Goal: Task Accomplishment & Management: Manage account settings

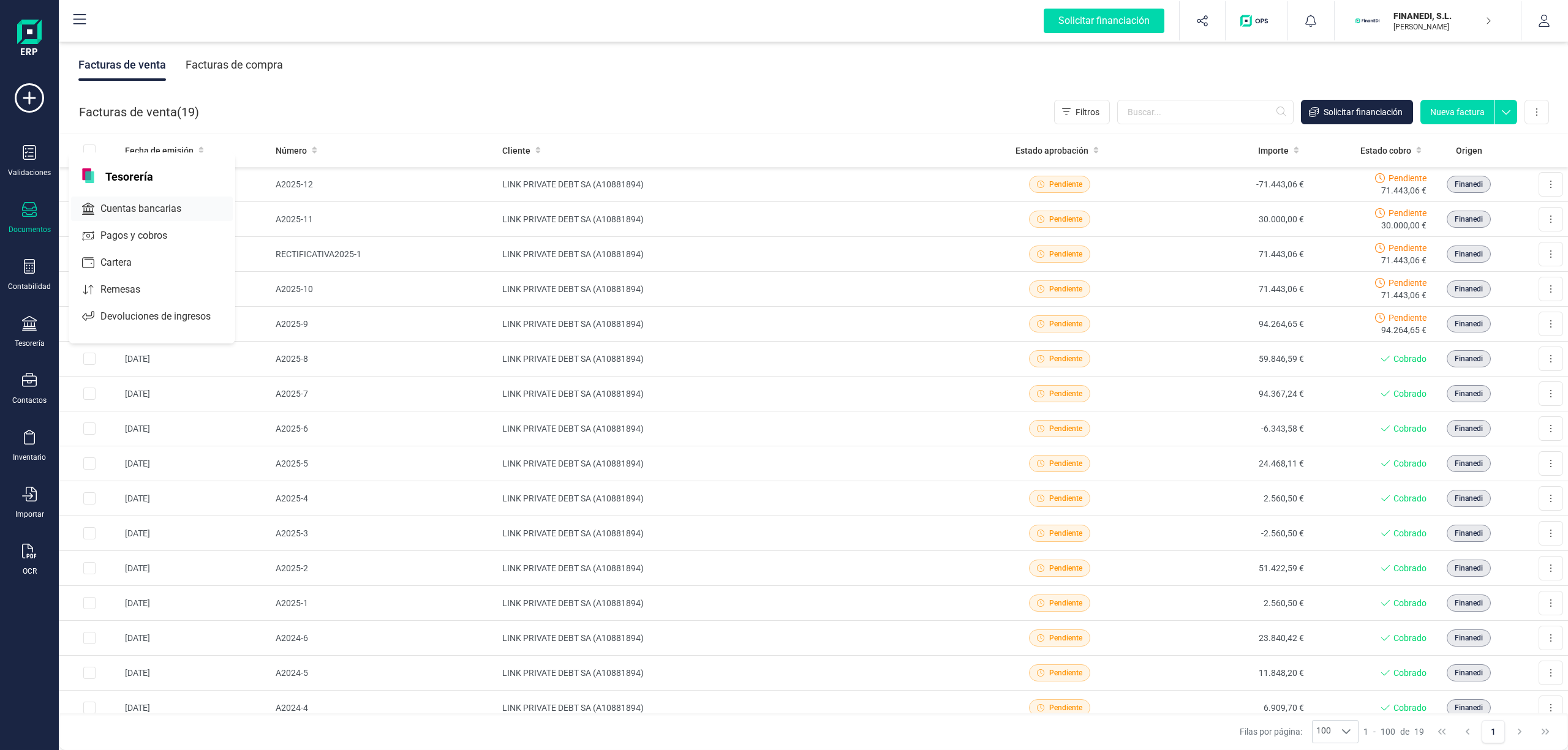
click at [159, 210] on span "Cuentas bancarias" at bounding box center [149, 208] width 108 height 15
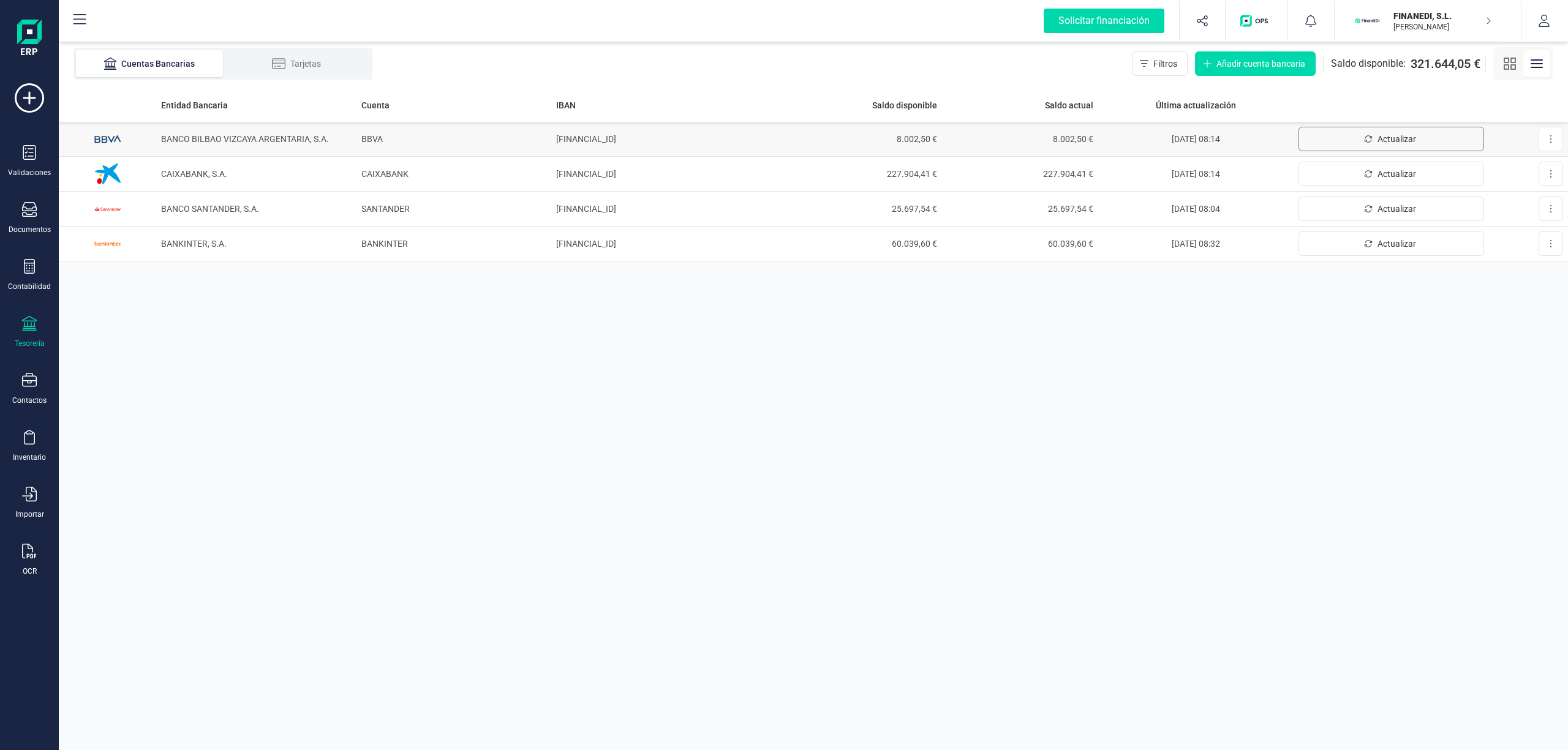
click at [1449, 137] on button "Actualizar" at bounding box center [1391, 139] width 185 height 24
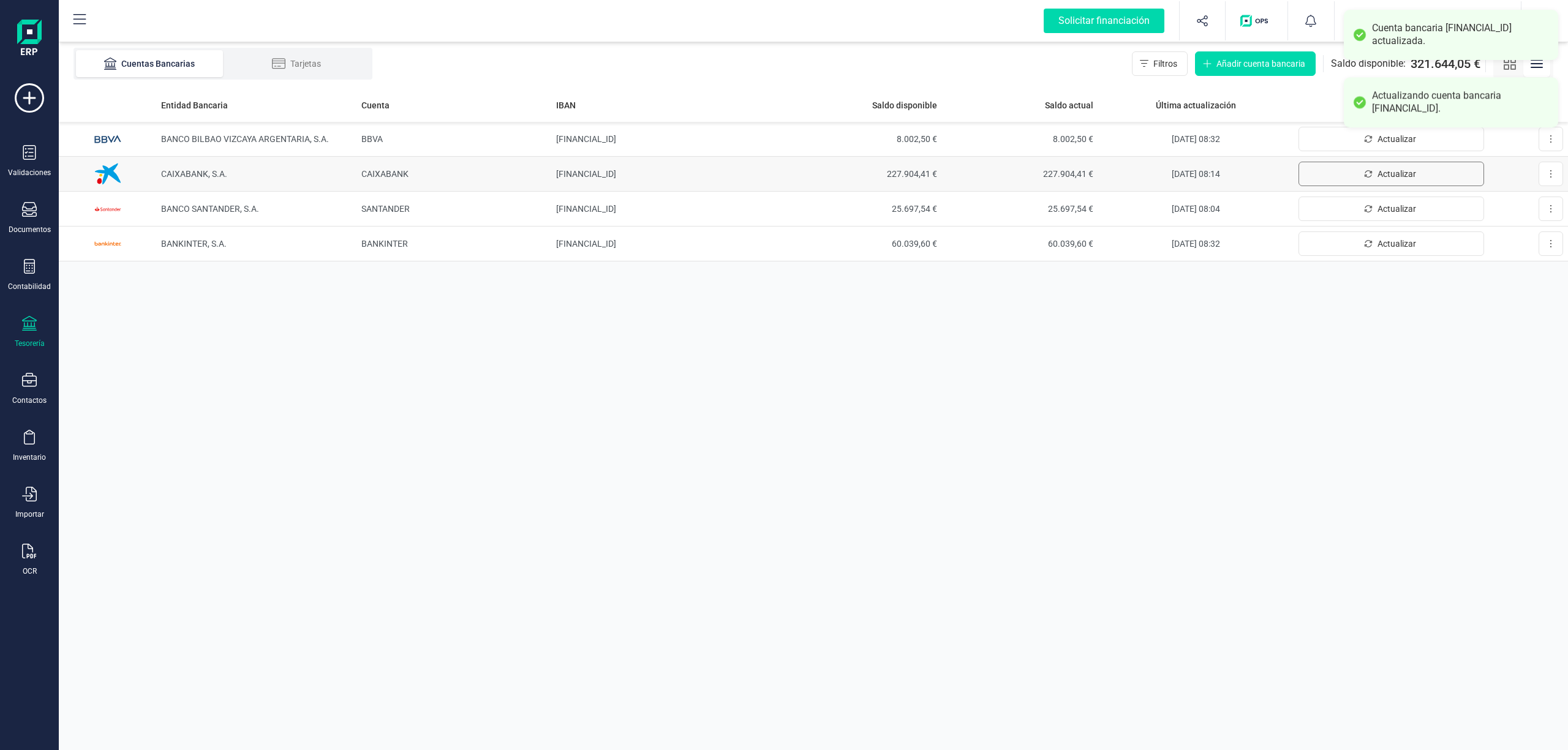
click at [1404, 179] on span "Actualizar" at bounding box center [1397, 174] width 38 height 12
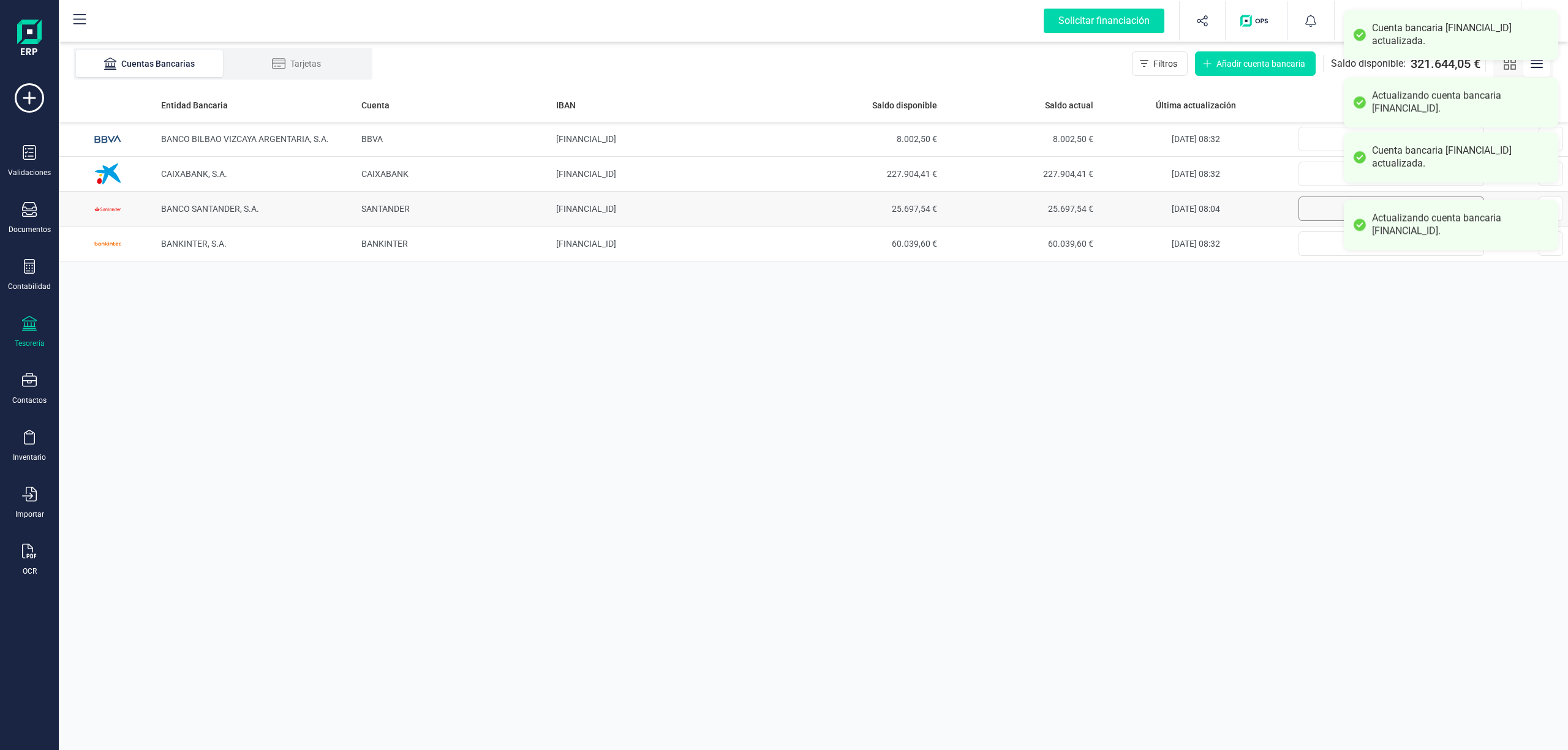
click at [1323, 209] on button "Actualizar" at bounding box center [1391, 209] width 185 height 24
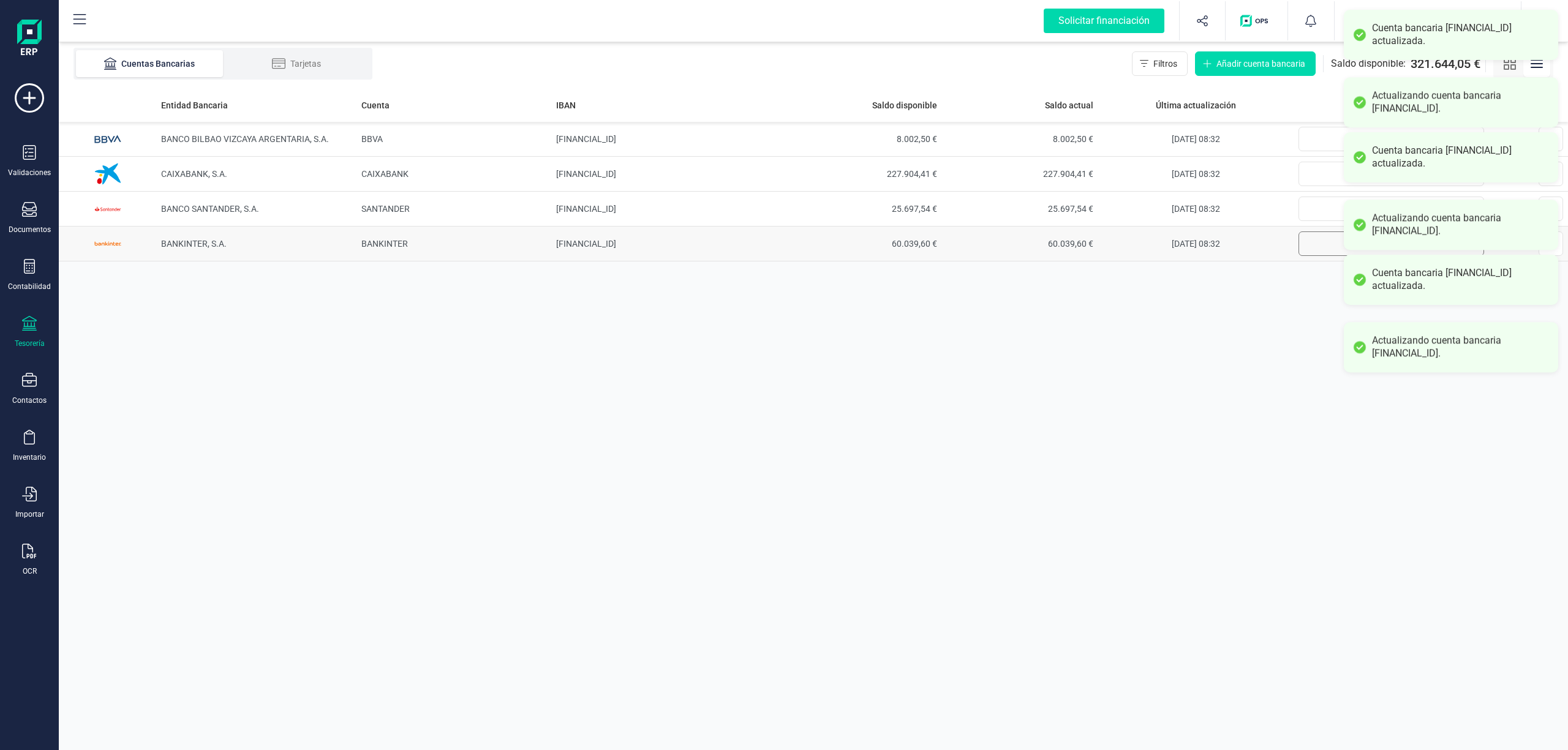
click at [1321, 240] on button "Actualizar" at bounding box center [1391, 244] width 185 height 24
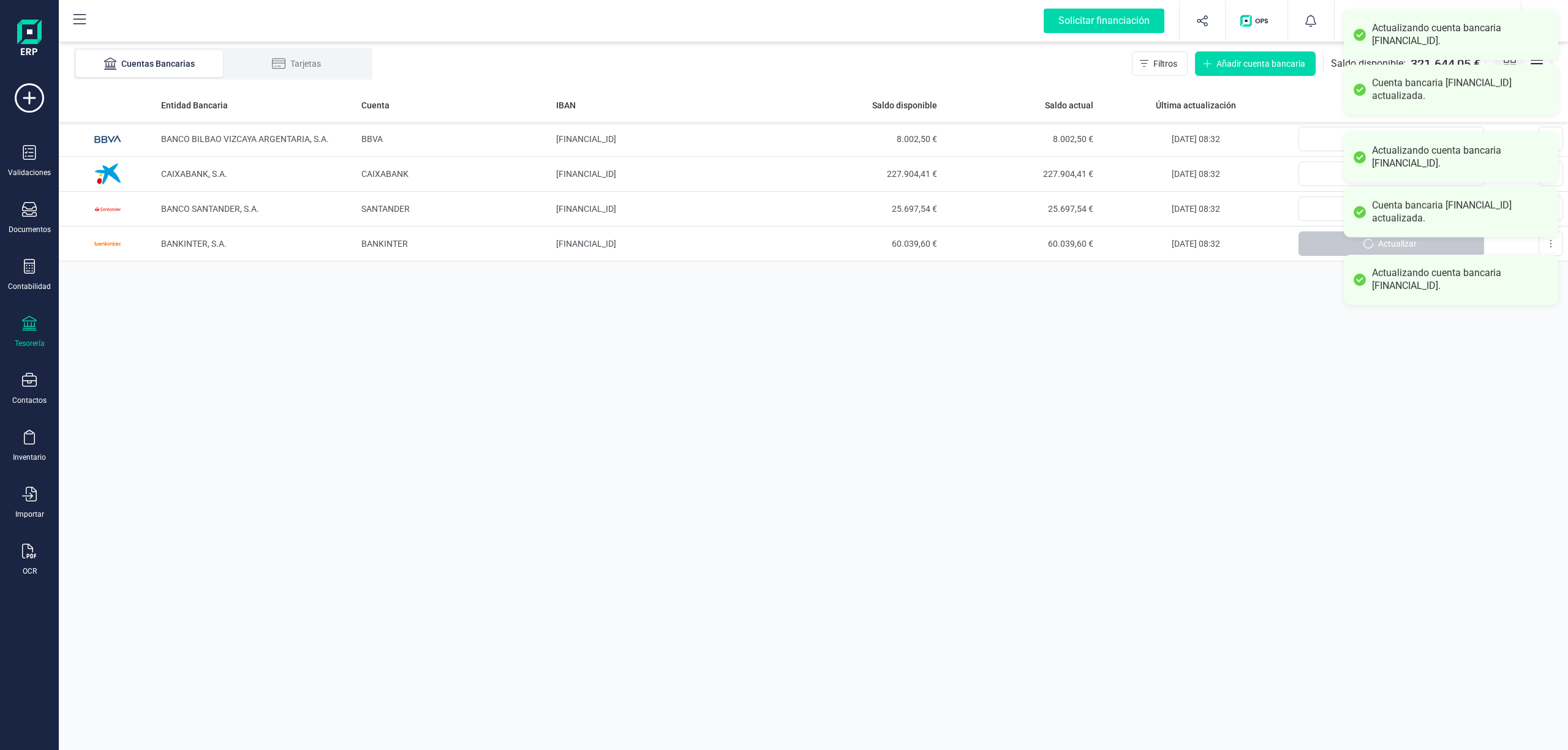
click at [1126, 323] on div "Entidad Bancaria Cuenta IBAN Saldo disponible Saldo actual Última actualización…" at bounding box center [813, 419] width 1509 height 662
click at [1444, 275] on div "Actualizando cuenta bancaria [FINANCIAL_ID]." at bounding box center [1460, 279] width 177 height 25
click at [1425, 223] on div "Cuenta bancaria [FINANCIAL_ID] actualizada." at bounding box center [1460, 212] width 177 height 25
click at [1405, 149] on div "Actualizando cuenta bancaria [FINANCIAL_ID]." at bounding box center [1460, 156] width 177 height 25
click at [1393, 95] on div "Cuenta bancaria [FINANCIAL_ID] actualizada." at bounding box center [1460, 89] width 177 height 25
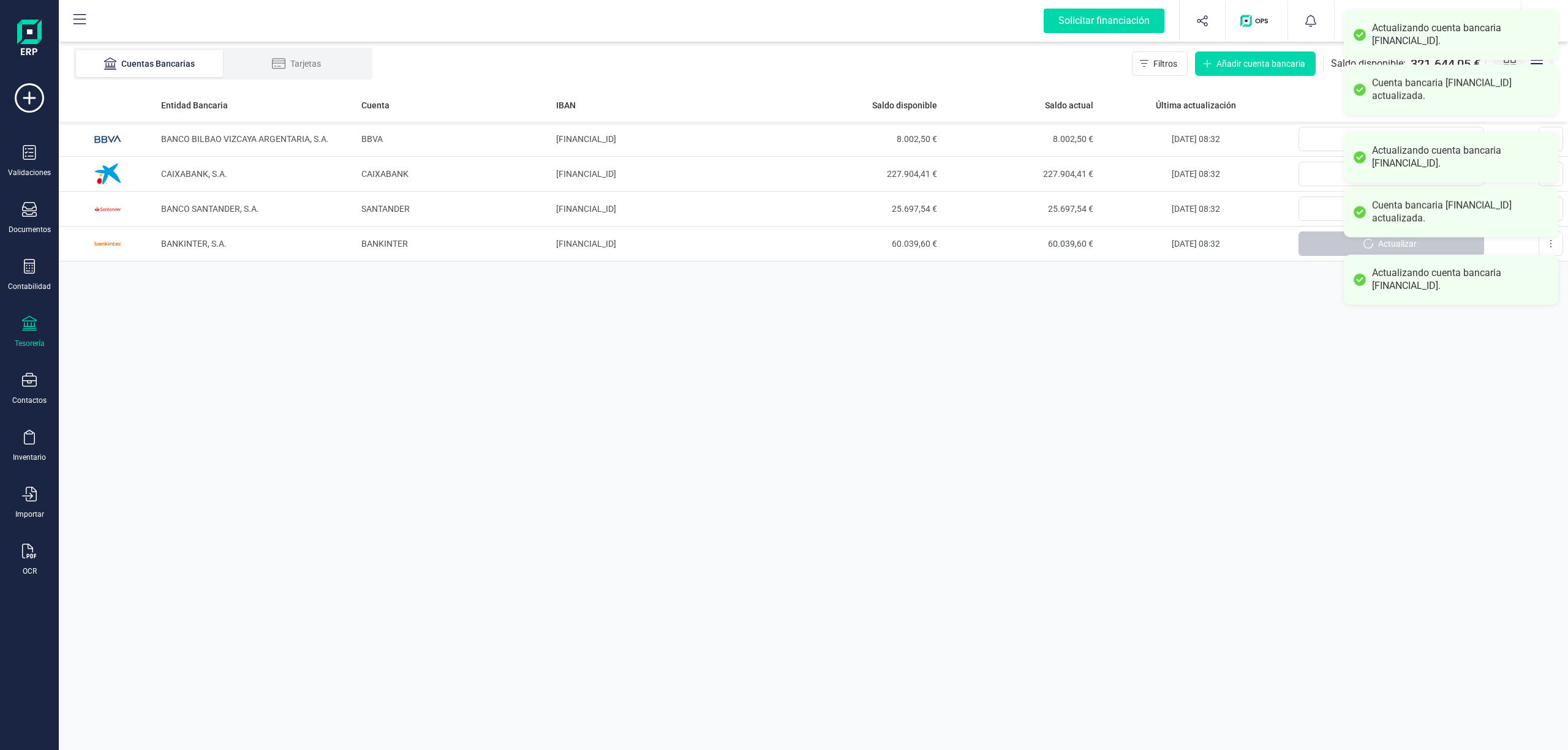
click at [1386, 25] on div "Actualizando cuenta bancaria [FINANCIAL_ID]." at bounding box center [1460, 34] width 177 height 25
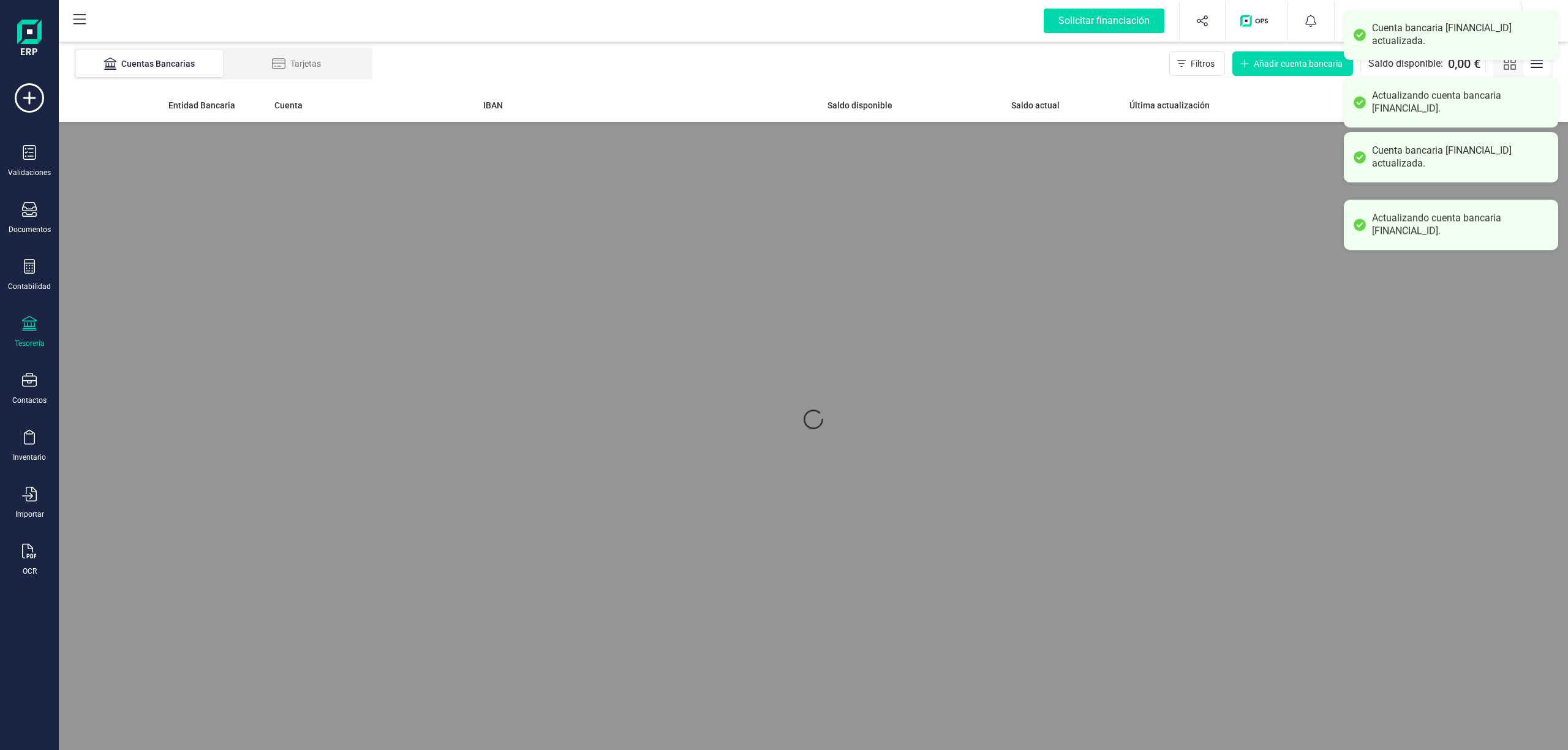
click at [1010, 378] on div at bounding box center [813, 419] width 1509 height 662
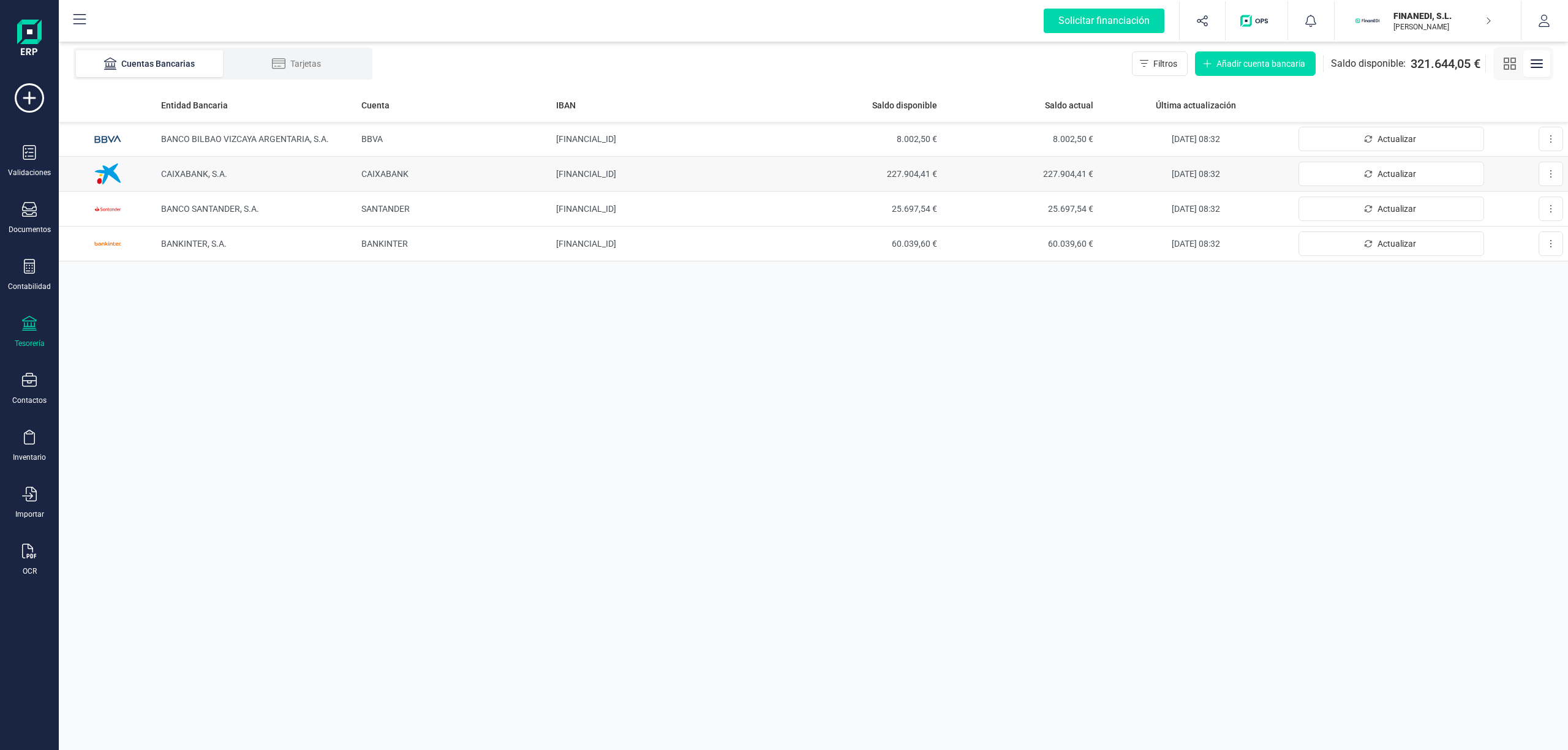
click at [672, 156] on td "[FINANCIAL_ID]" at bounding box center [669, 174] width 234 height 35
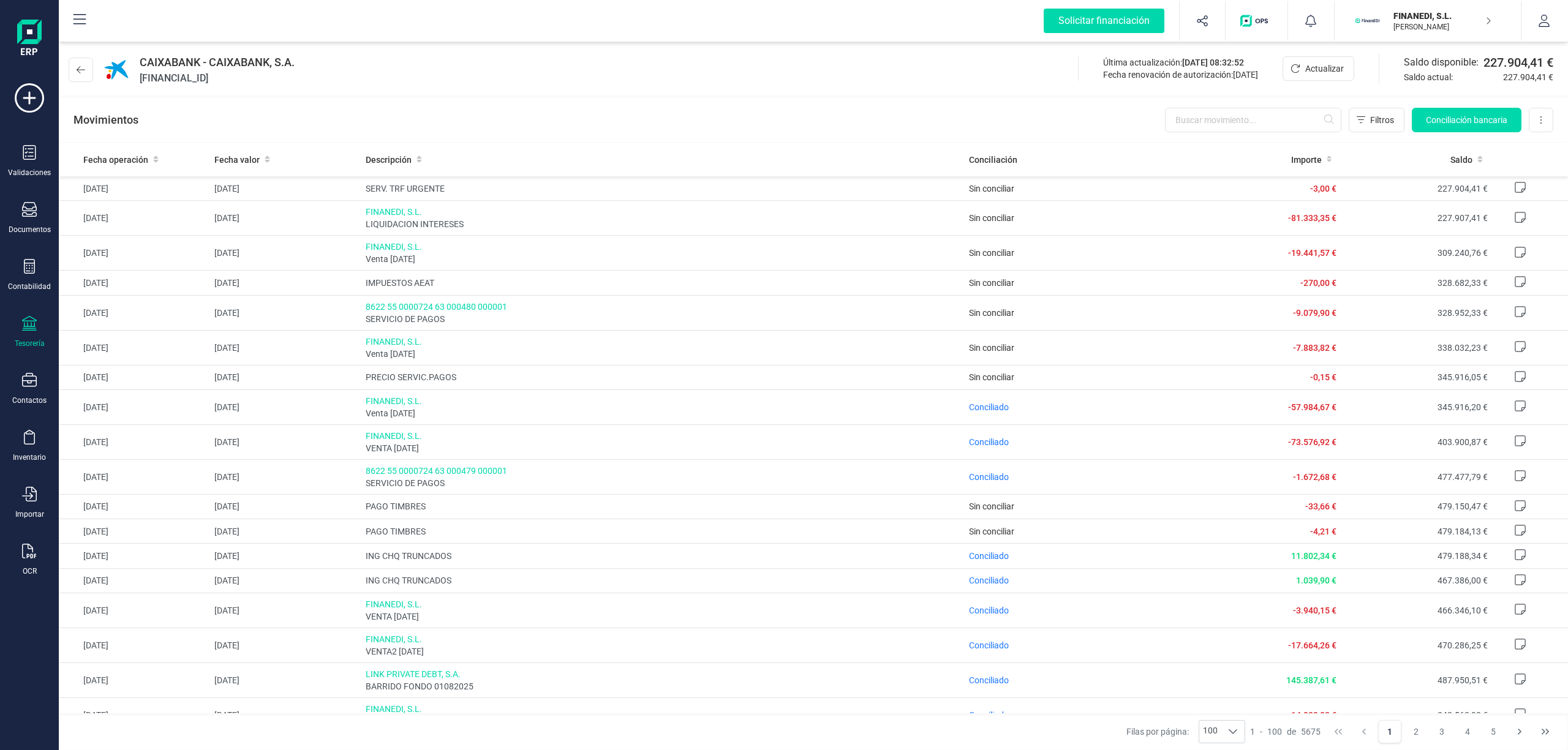
click at [856, 87] on div "CAIXABANK - CAIXABANK, S.A. [FINANCIAL_ID] Última actualización: [DATE] 08:32:5…" at bounding box center [813, 67] width 1509 height 56
click at [79, 72] on icon at bounding box center [81, 70] width 9 height 7
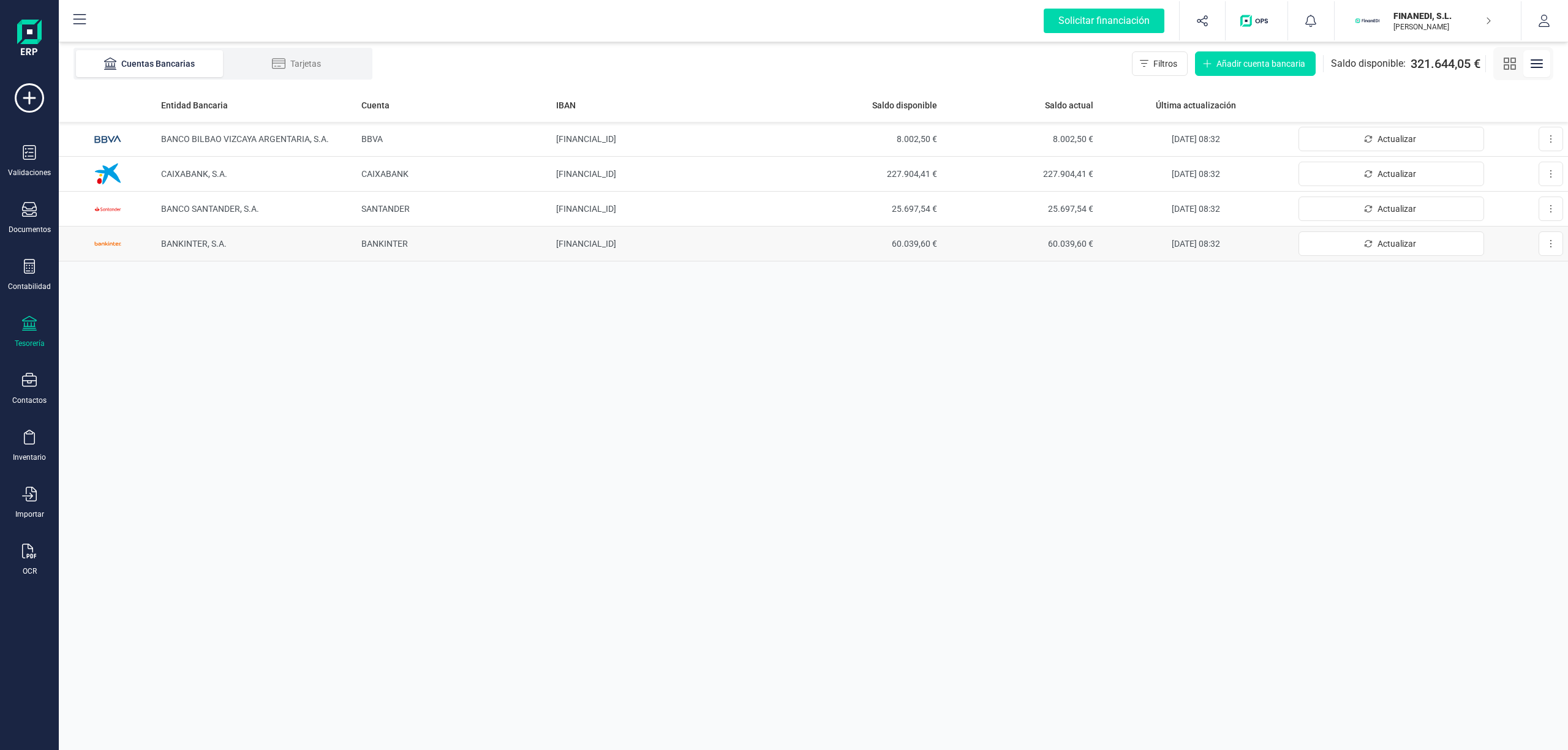
click at [185, 251] on td "BANKINTER, S.A." at bounding box center [256, 244] width 199 height 35
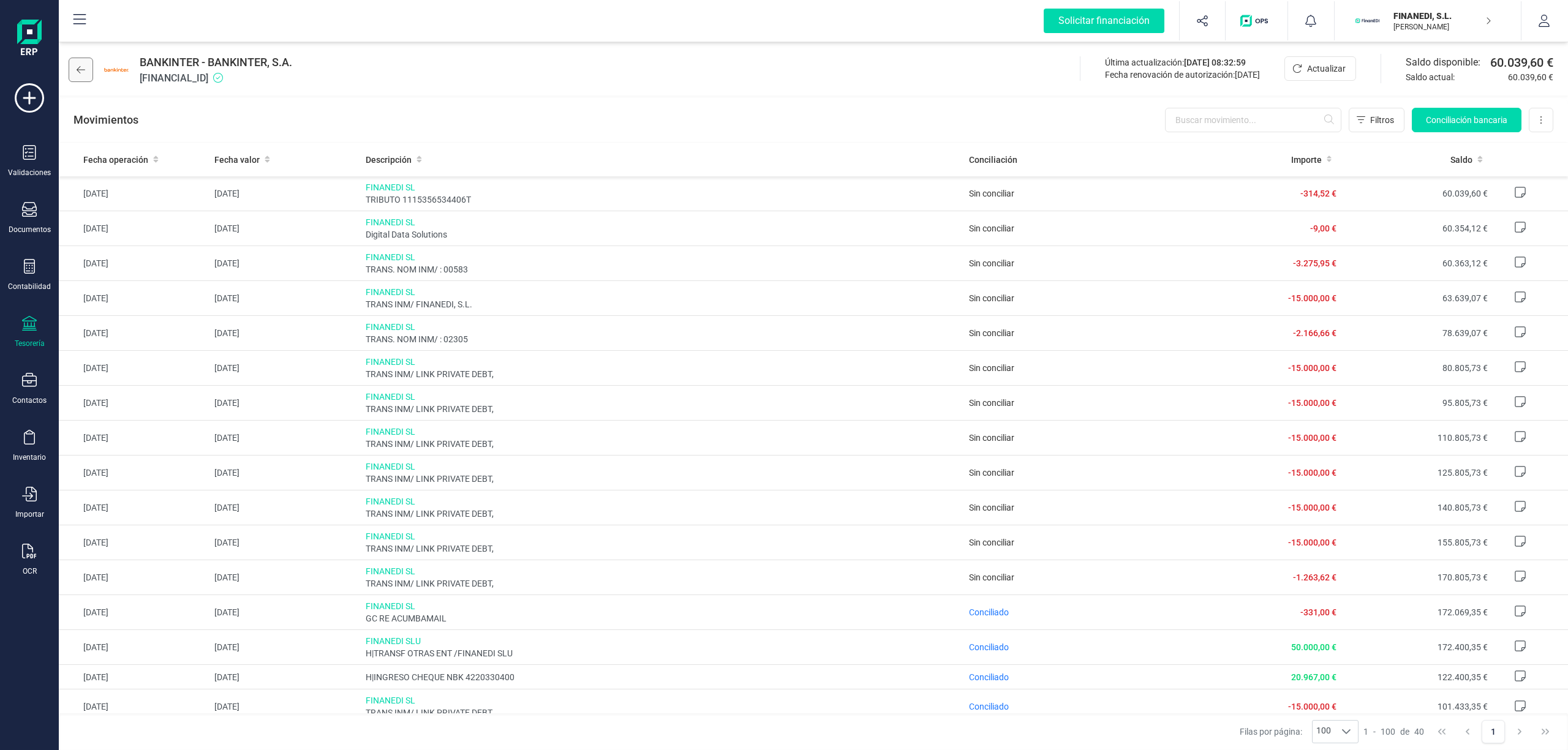
click at [84, 67] on button at bounding box center [80, 70] width 24 height 24
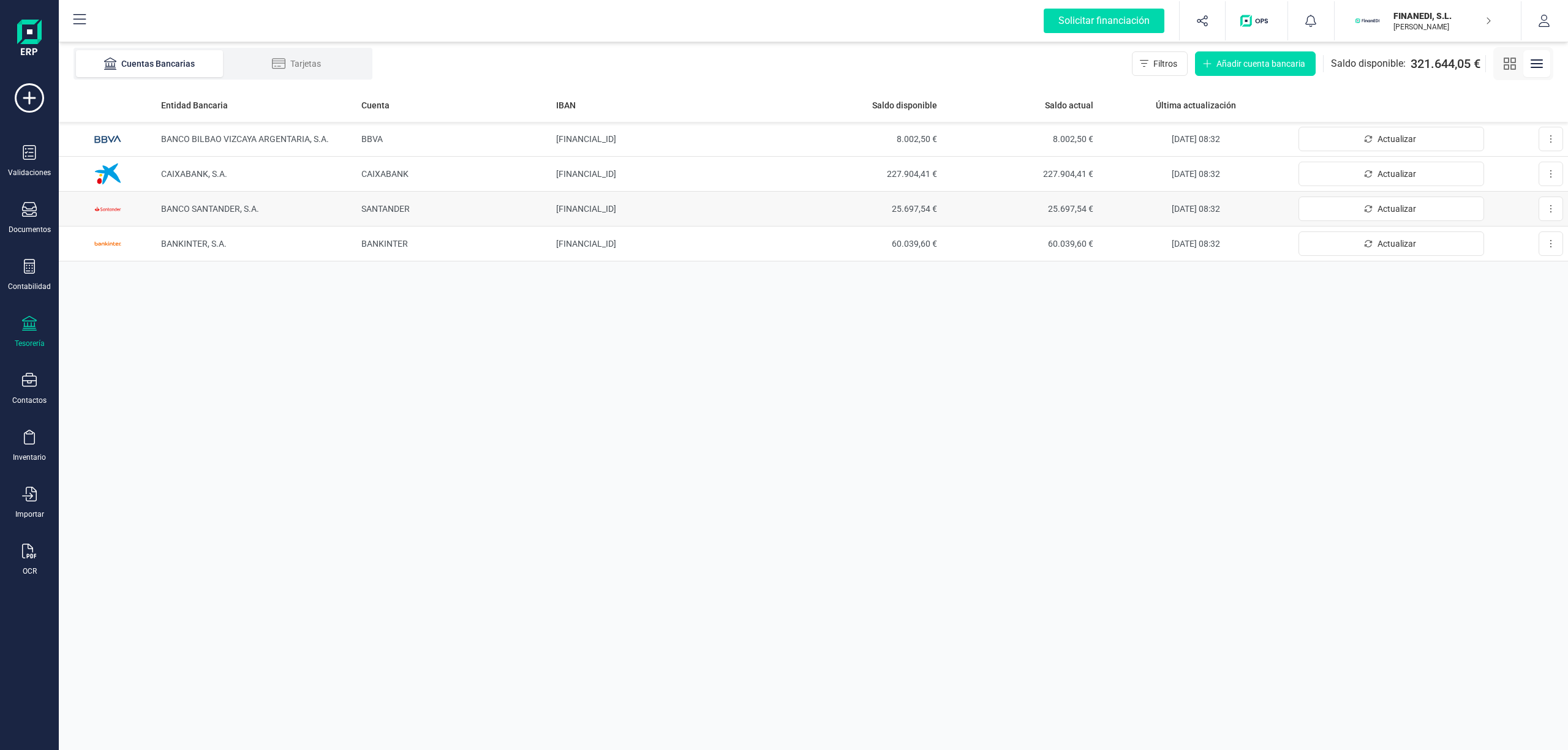
click at [178, 219] on td "BANCO SANTANDER, S.A." at bounding box center [256, 209] width 199 height 35
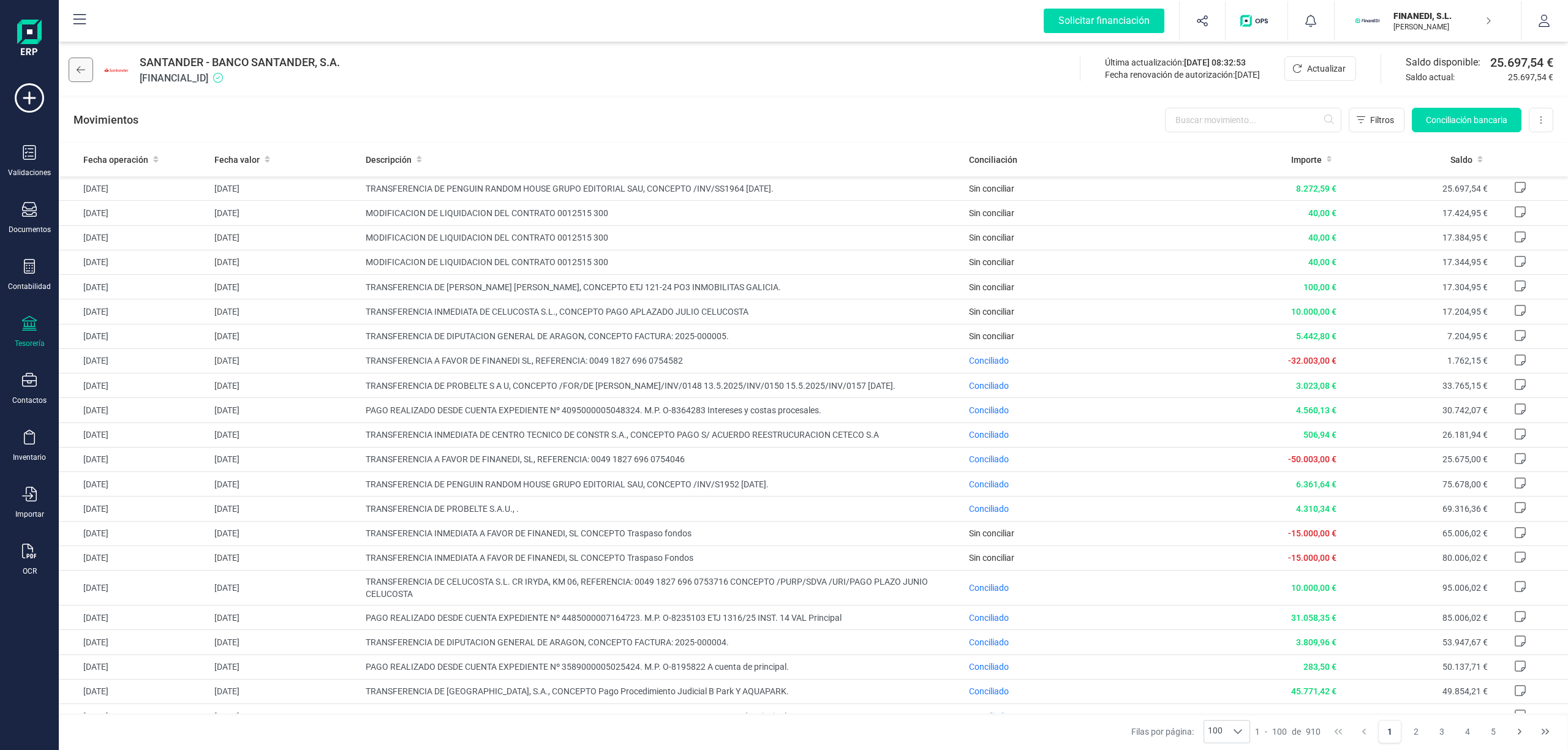
click at [80, 74] on icon at bounding box center [81, 69] width 9 height 10
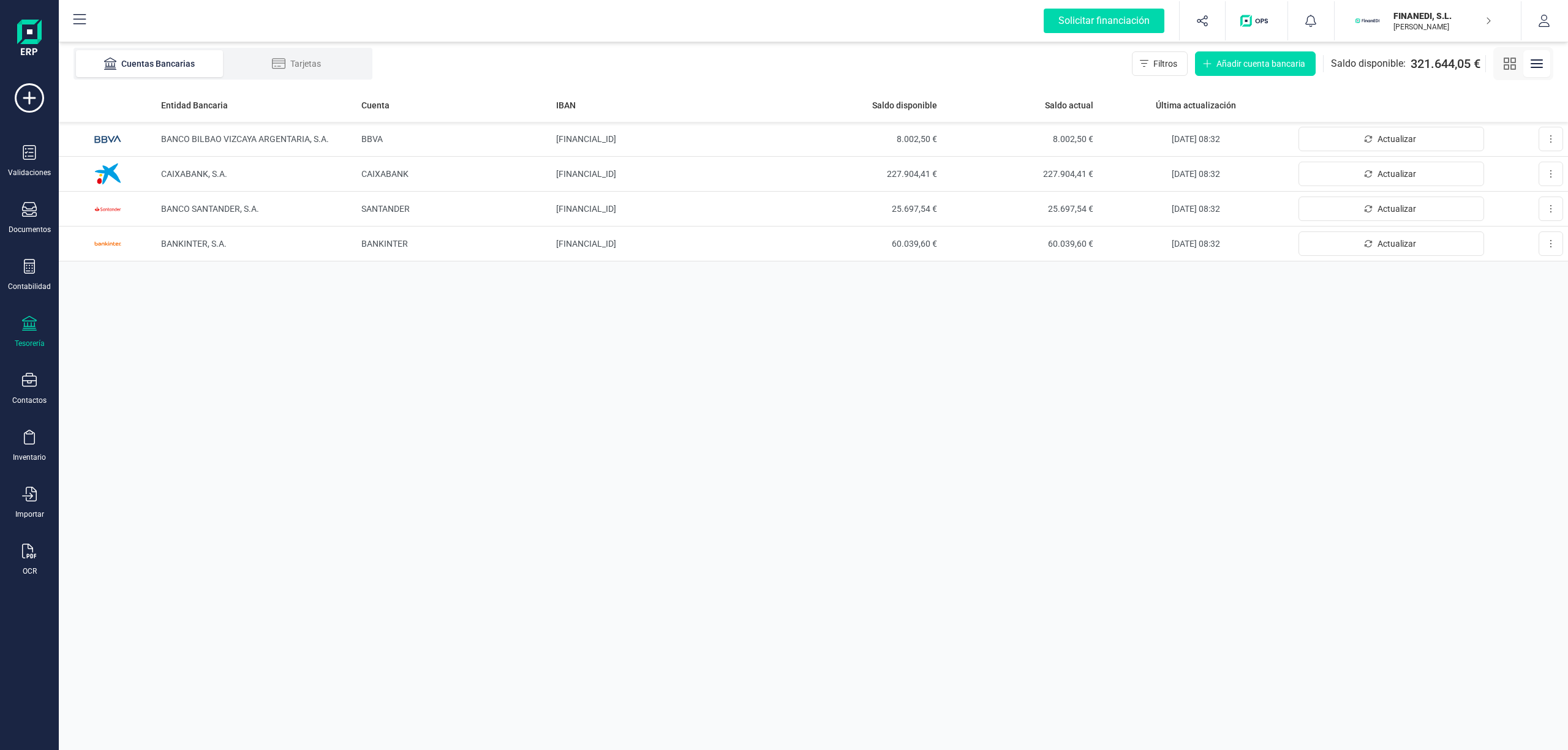
click at [289, 138] on span "BANCO BILBAO VIZCAYA ARGENTARIA, S.A." at bounding box center [245, 138] width 168 height 10
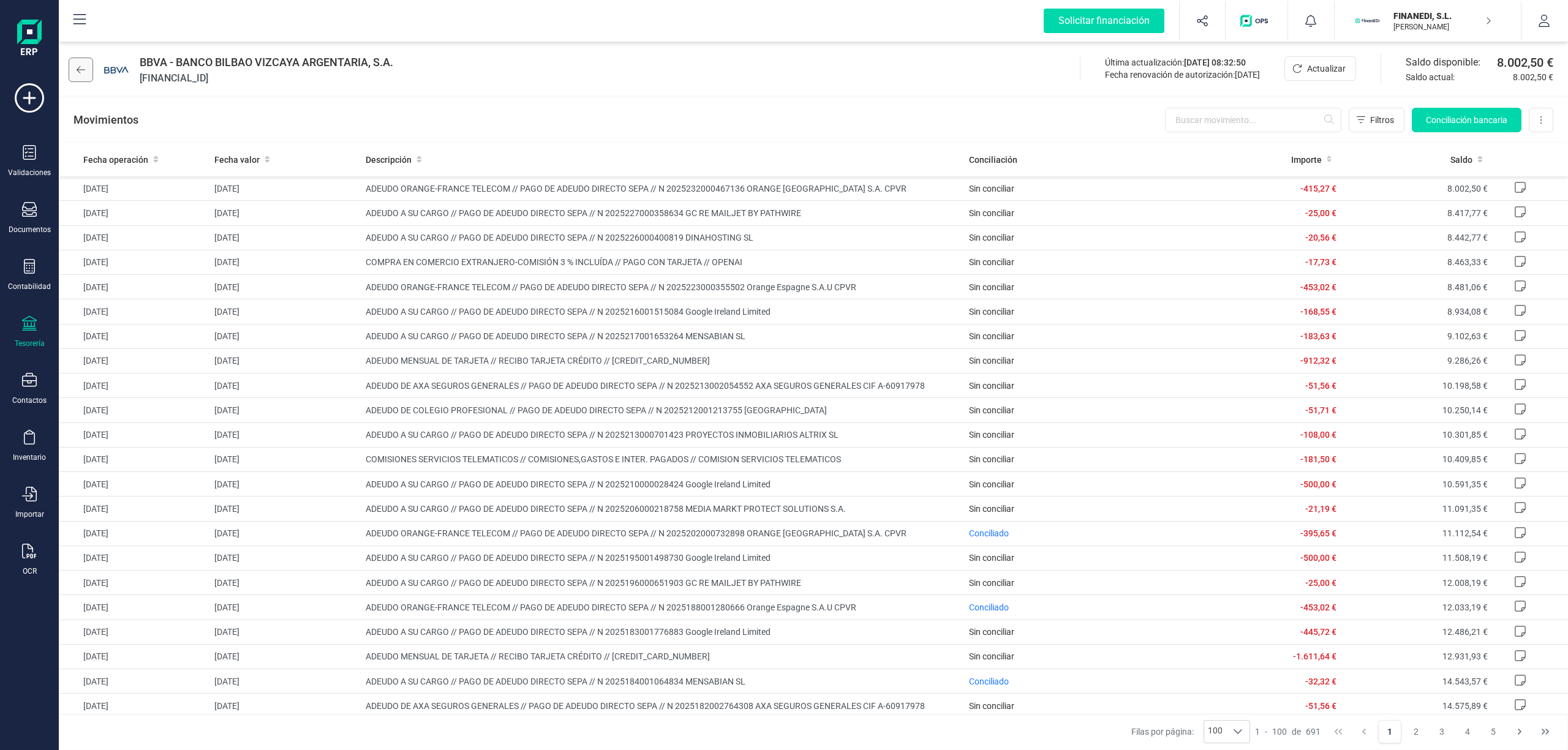
click at [87, 65] on button at bounding box center [80, 70] width 24 height 24
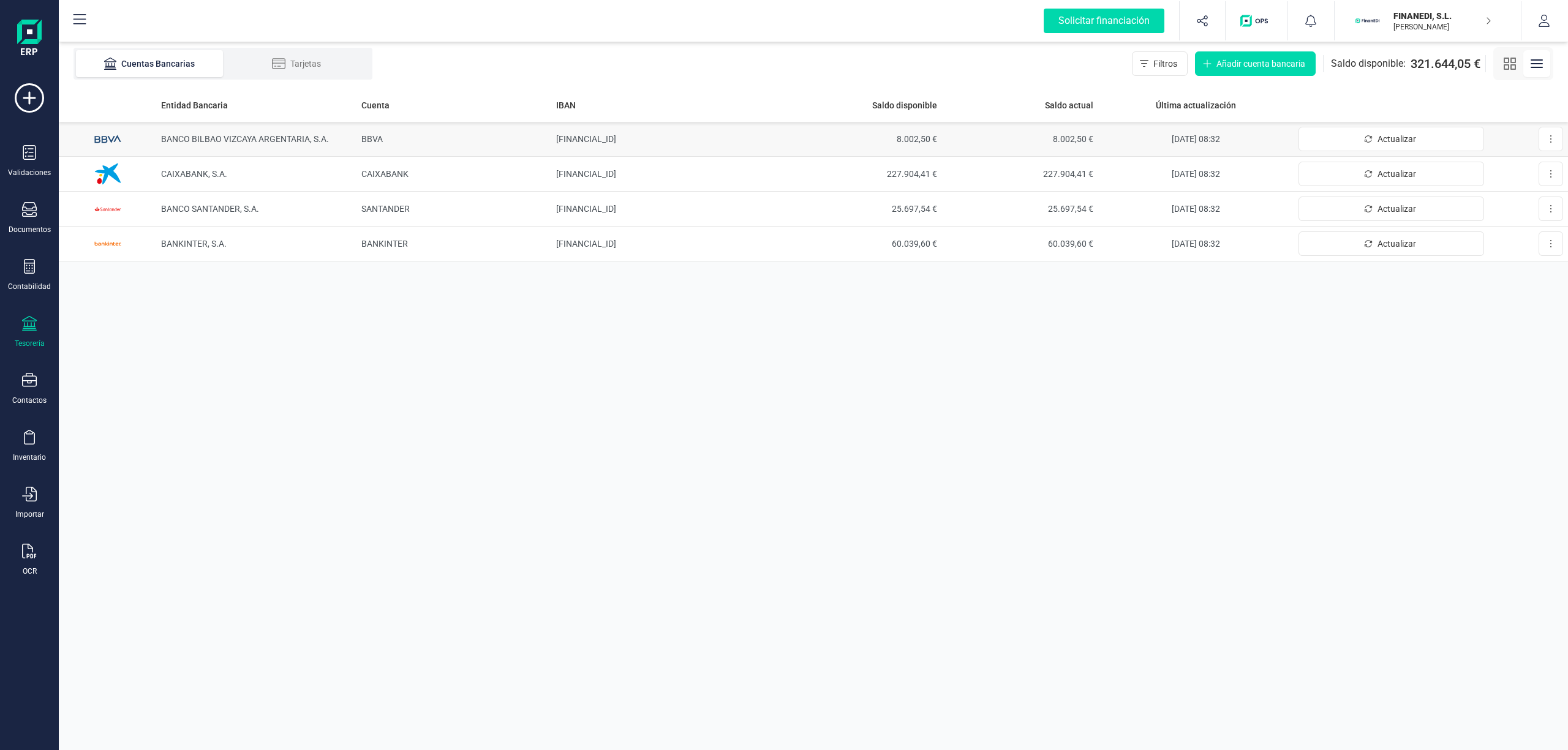
click at [251, 132] on td "BANCO BILBAO VIZCAYA ARGENTARIA, S.A." at bounding box center [256, 139] width 199 height 35
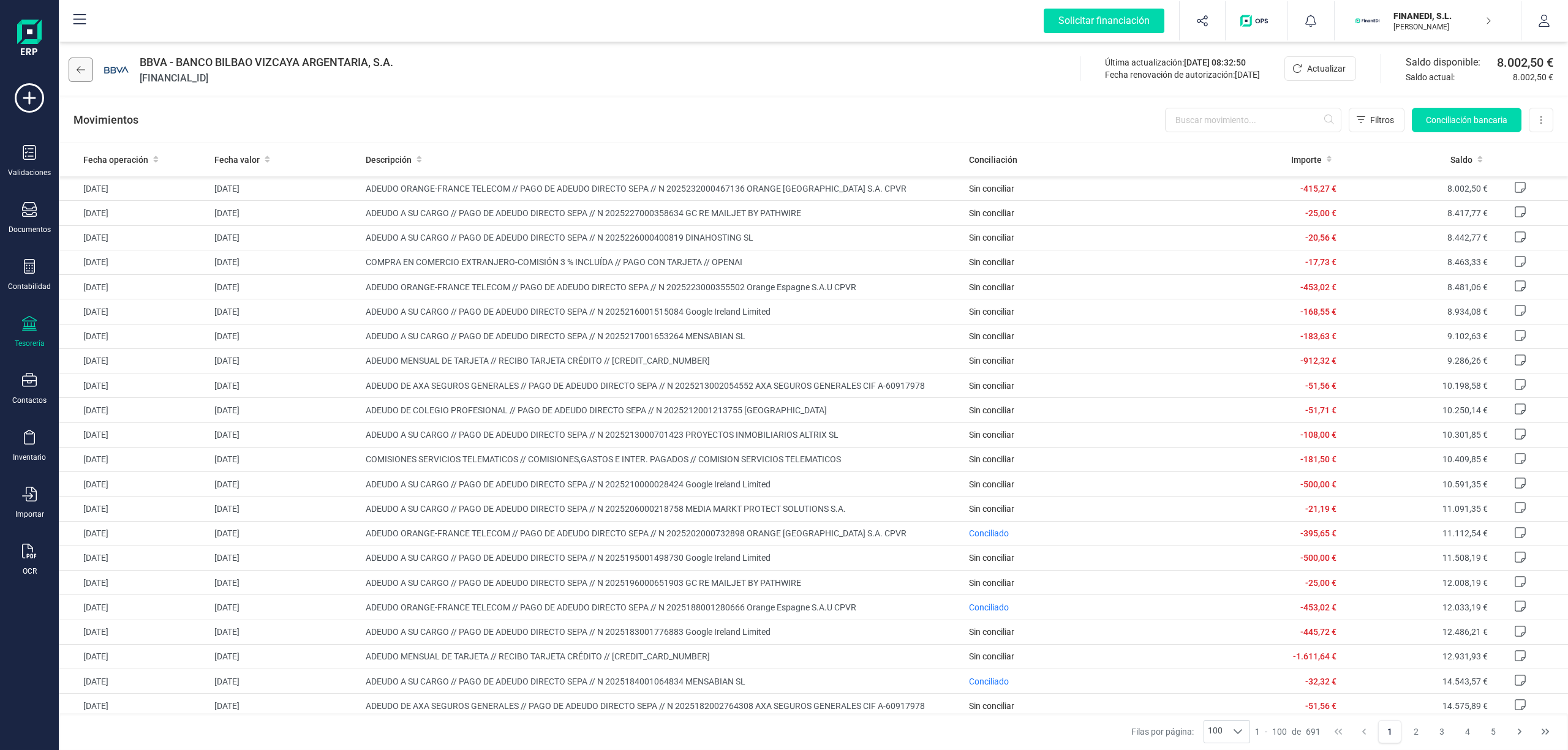
click at [81, 73] on icon at bounding box center [81, 69] width 9 height 10
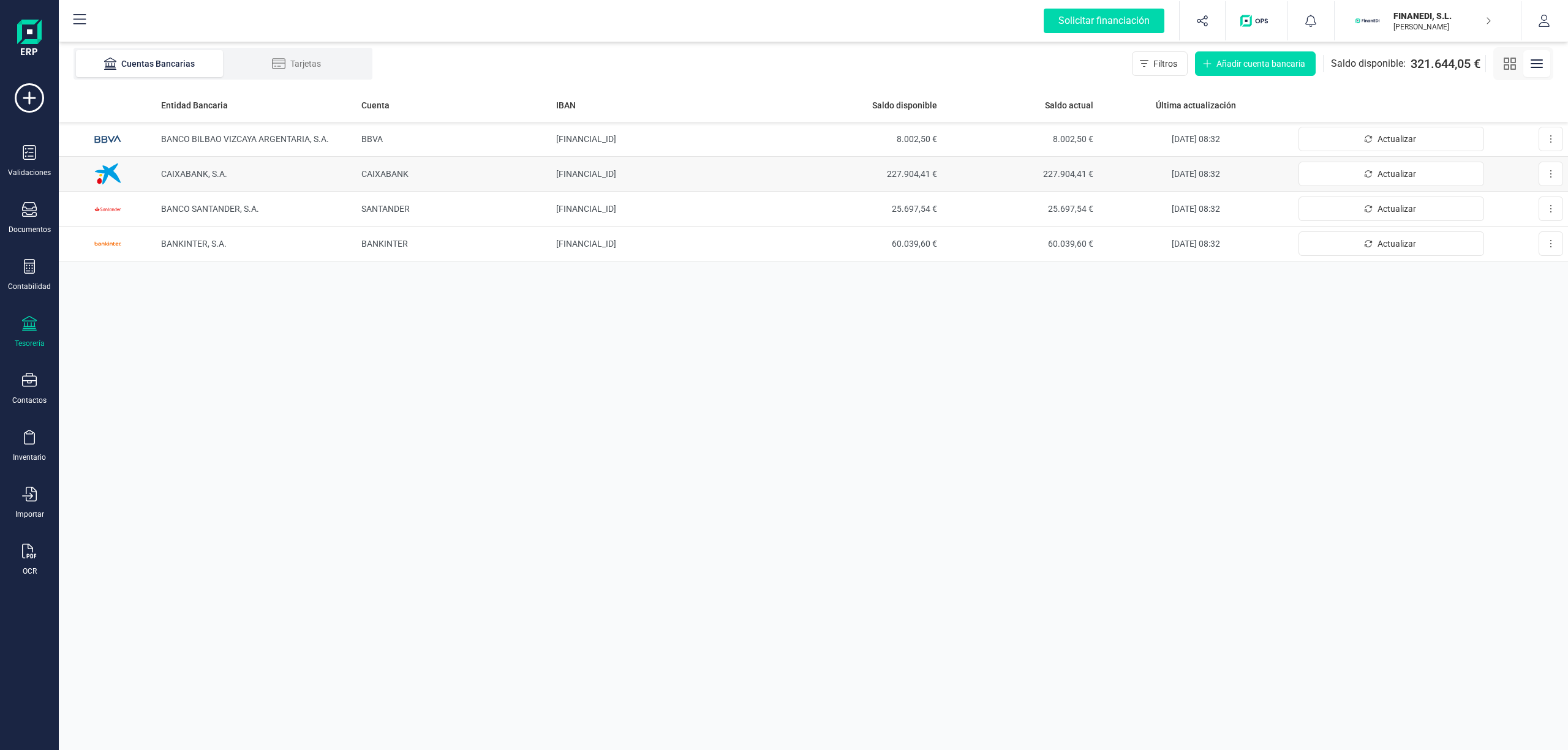
click at [219, 173] on span "CAIXABANK, S.A." at bounding box center [194, 173] width 66 height 10
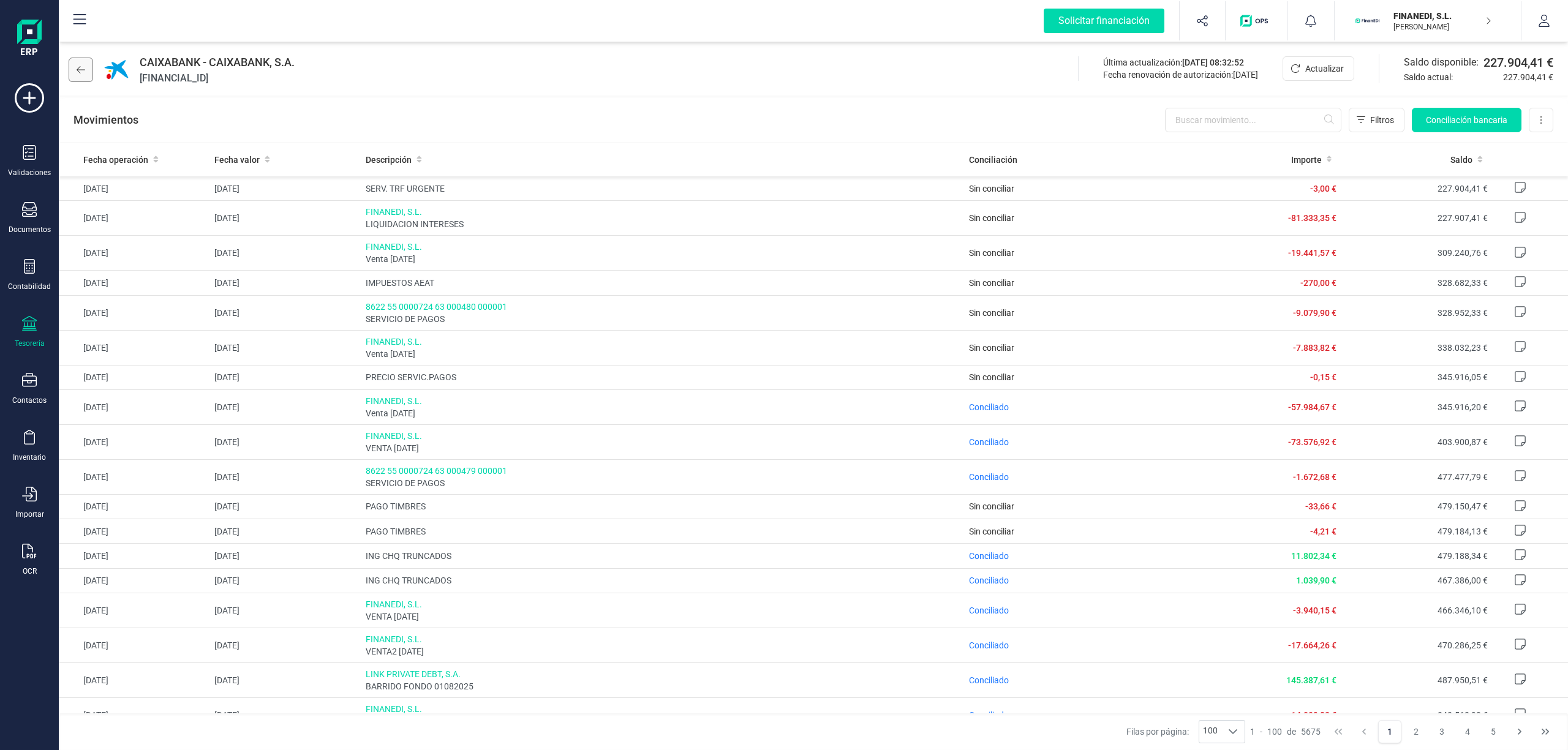
click at [80, 69] on icon at bounding box center [81, 69] width 9 height 10
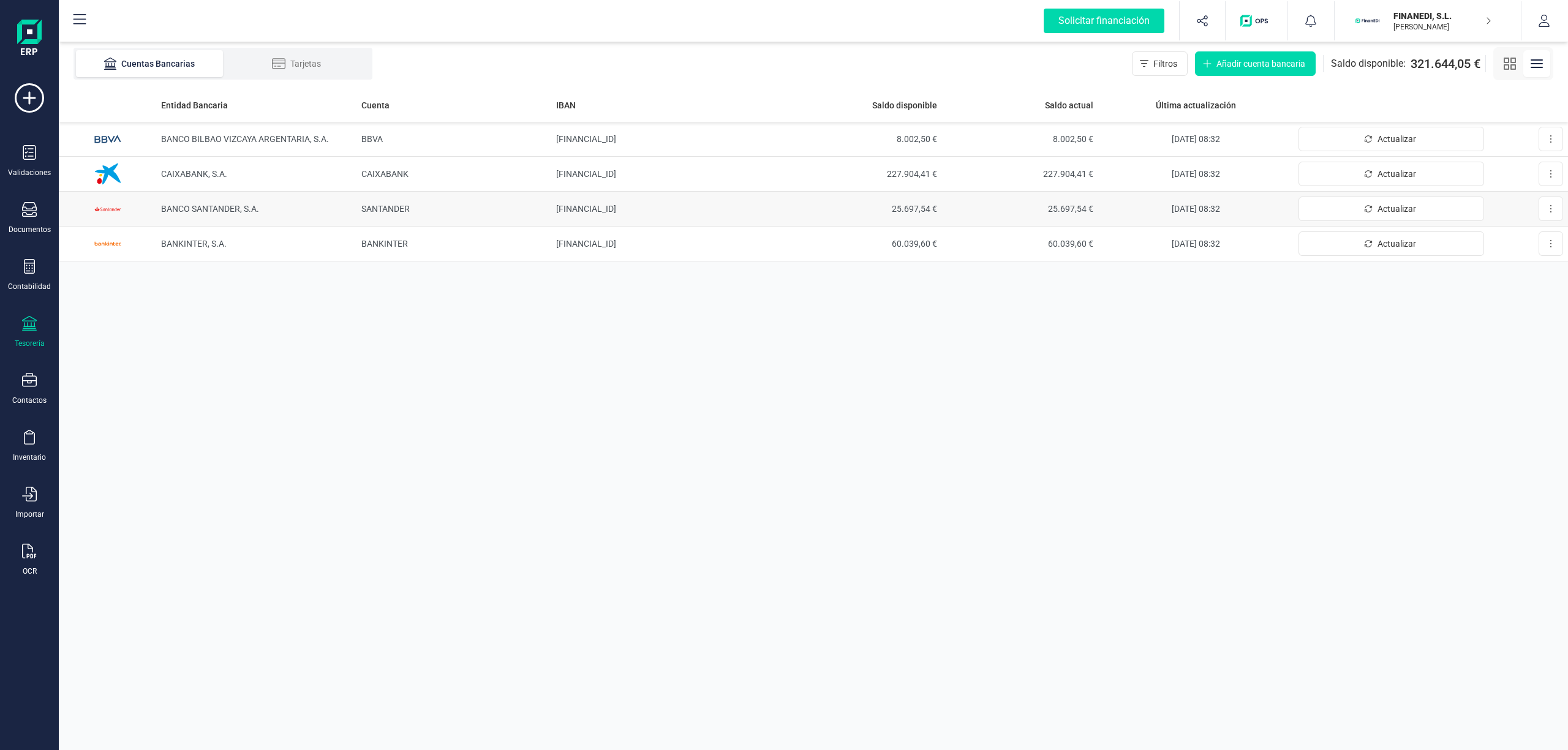
click at [224, 207] on span "BANCO SANTANDER, S.A." at bounding box center [210, 208] width 98 height 10
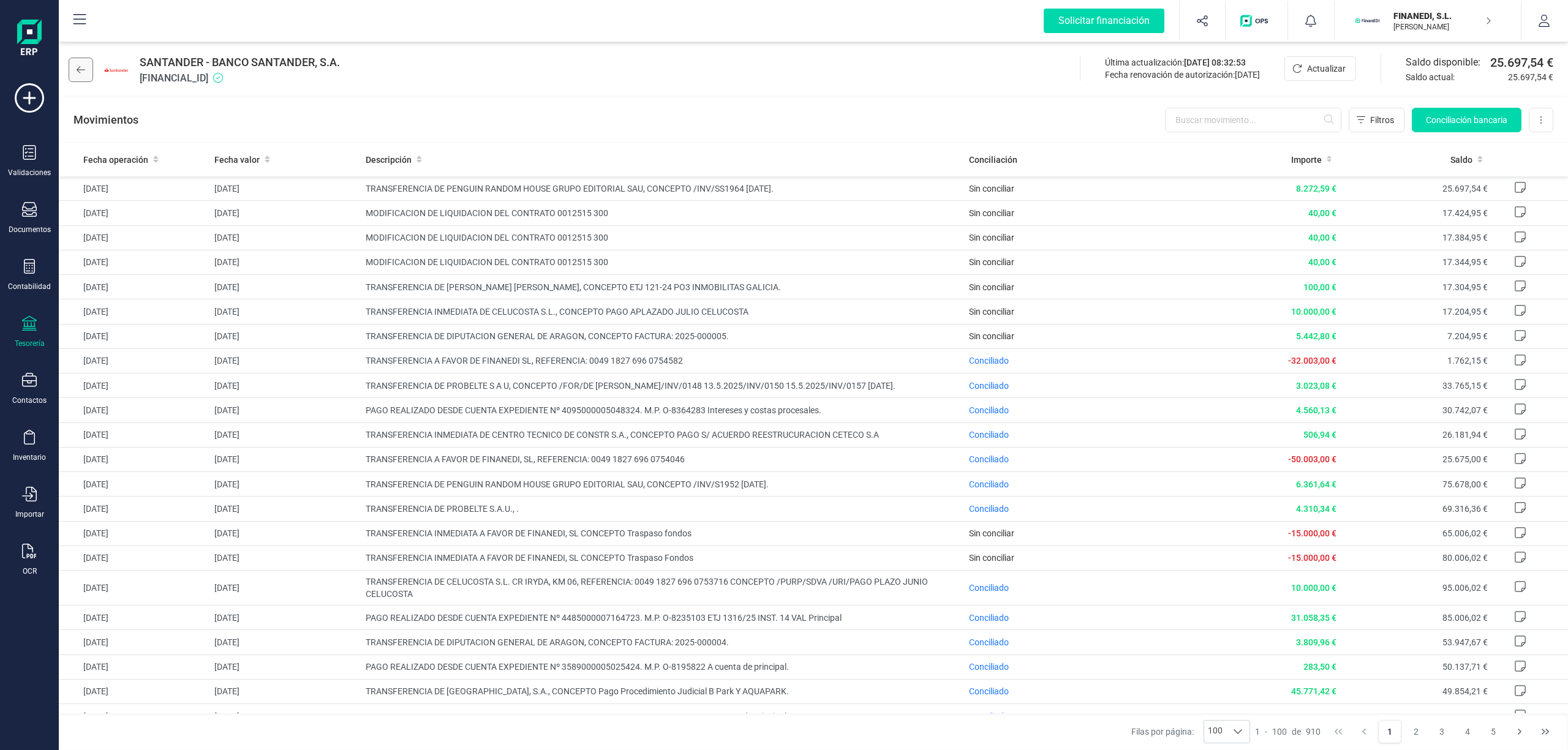
click at [74, 73] on button at bounding box center [80, 70] width 24 height 24
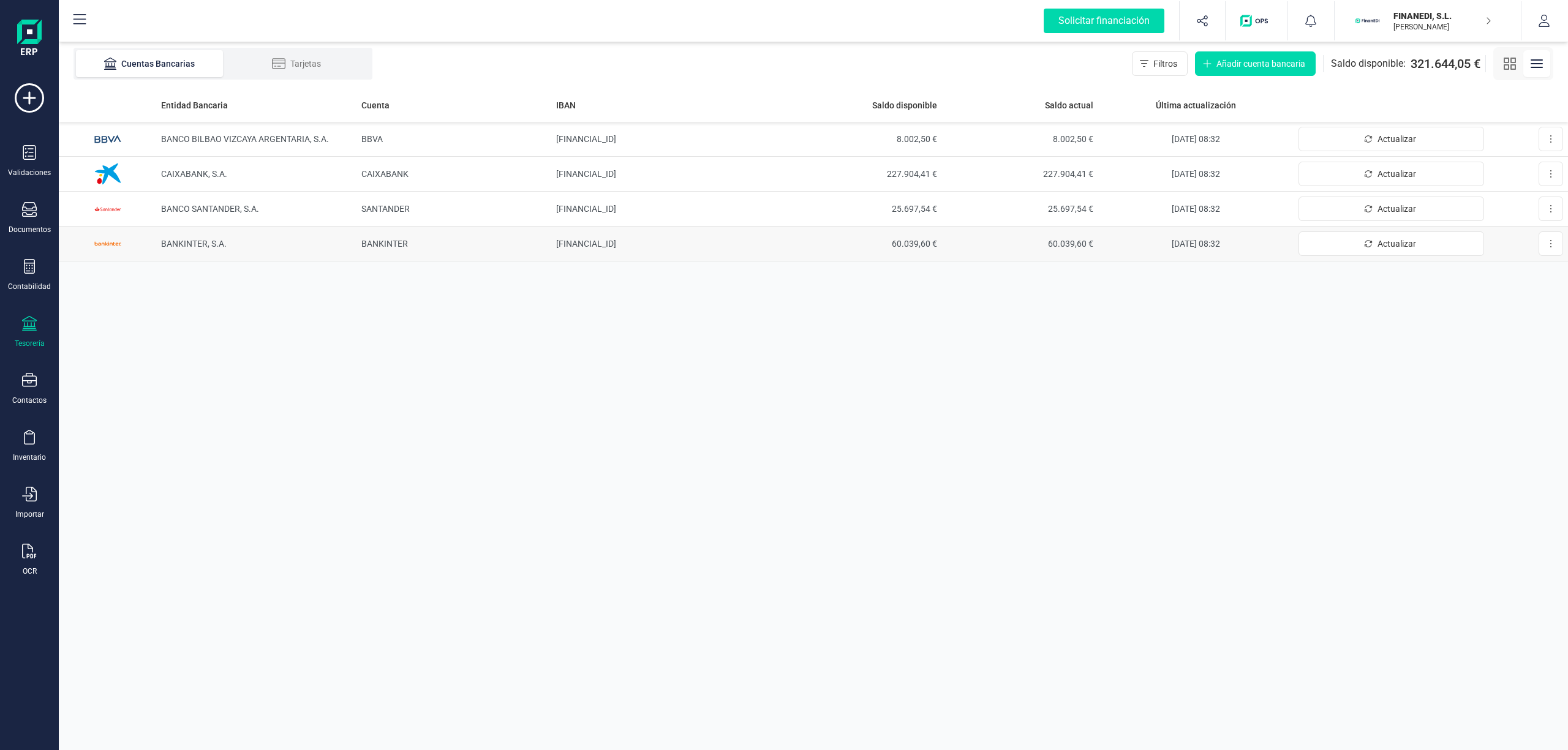
click at [199, 240] on span "BANKINTER, S.A." at bounding box center [193, 243] width 66 height 10
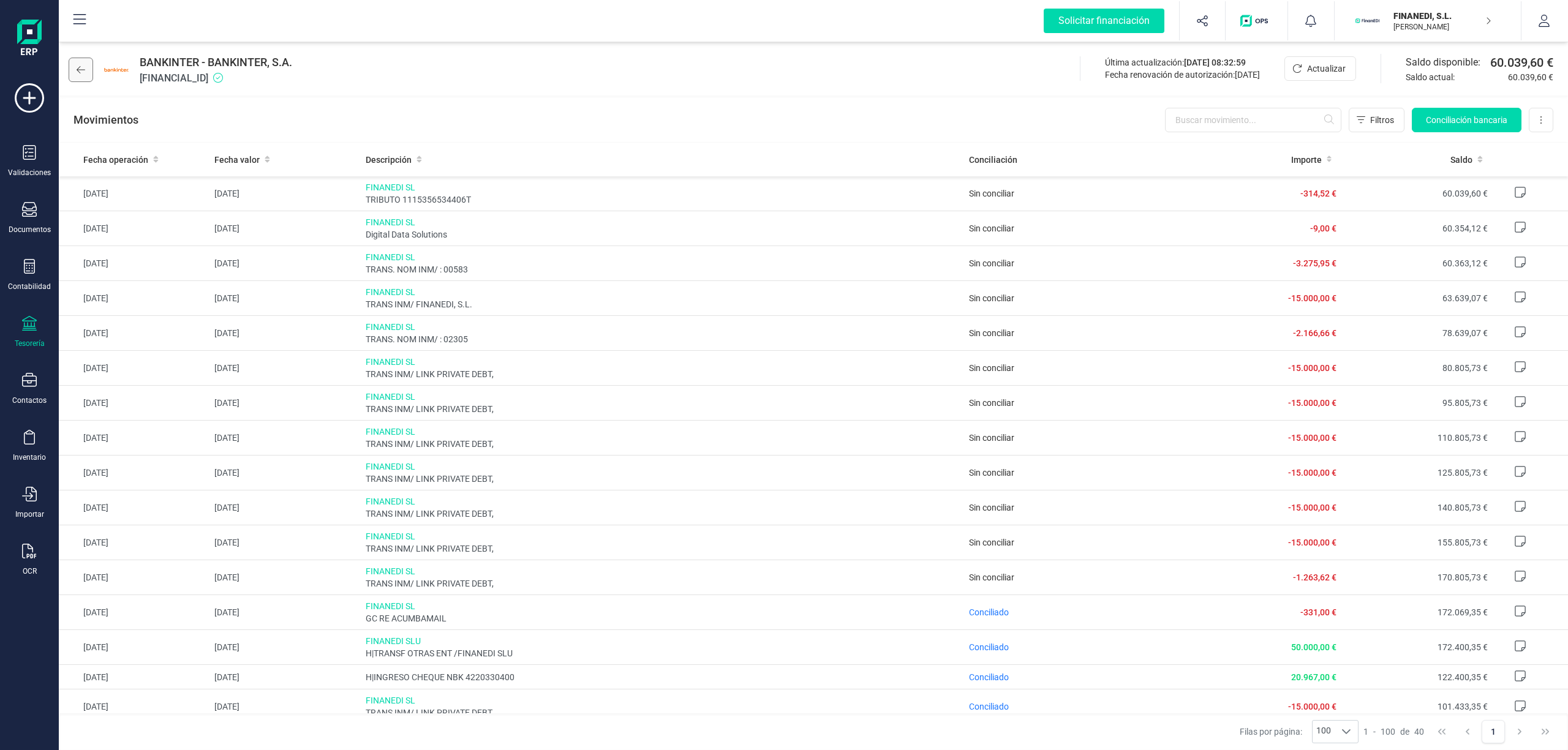
click at [79, 74] on icon at bounding box center [81, 69] width 9 height 10
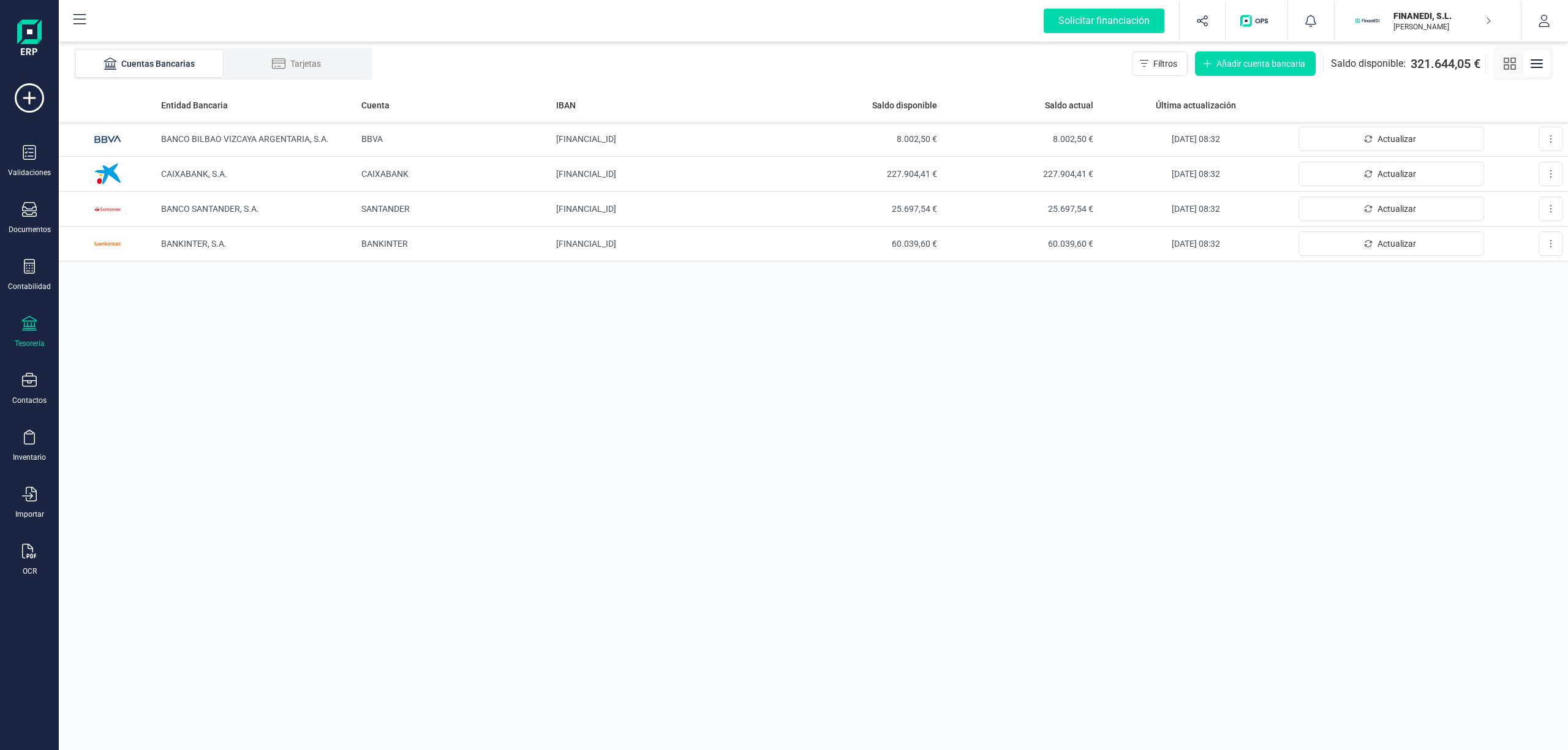
click at [891, 403] on div "Entidad Bancaria Cuenta IBAN Saldo disponible Saldo actual Última actualización…" at bounding box center [813, 419] width 1509 height 662
click at [844, 230] on td "60.039,60 €" at bounding box center [864, 244] width 157 height 35
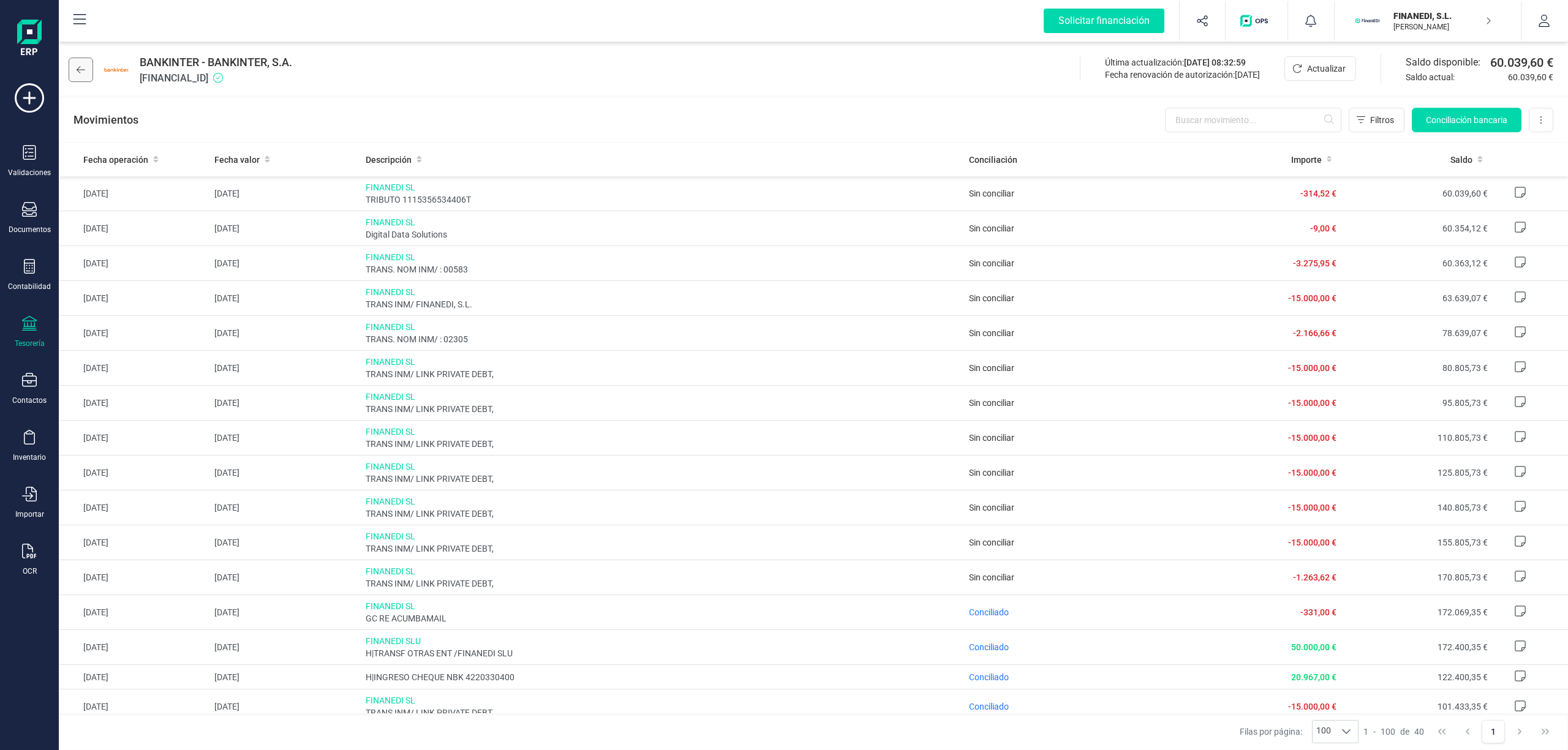
click at [89, 62] on button at bounding box center [80, 70] width 24 height 24
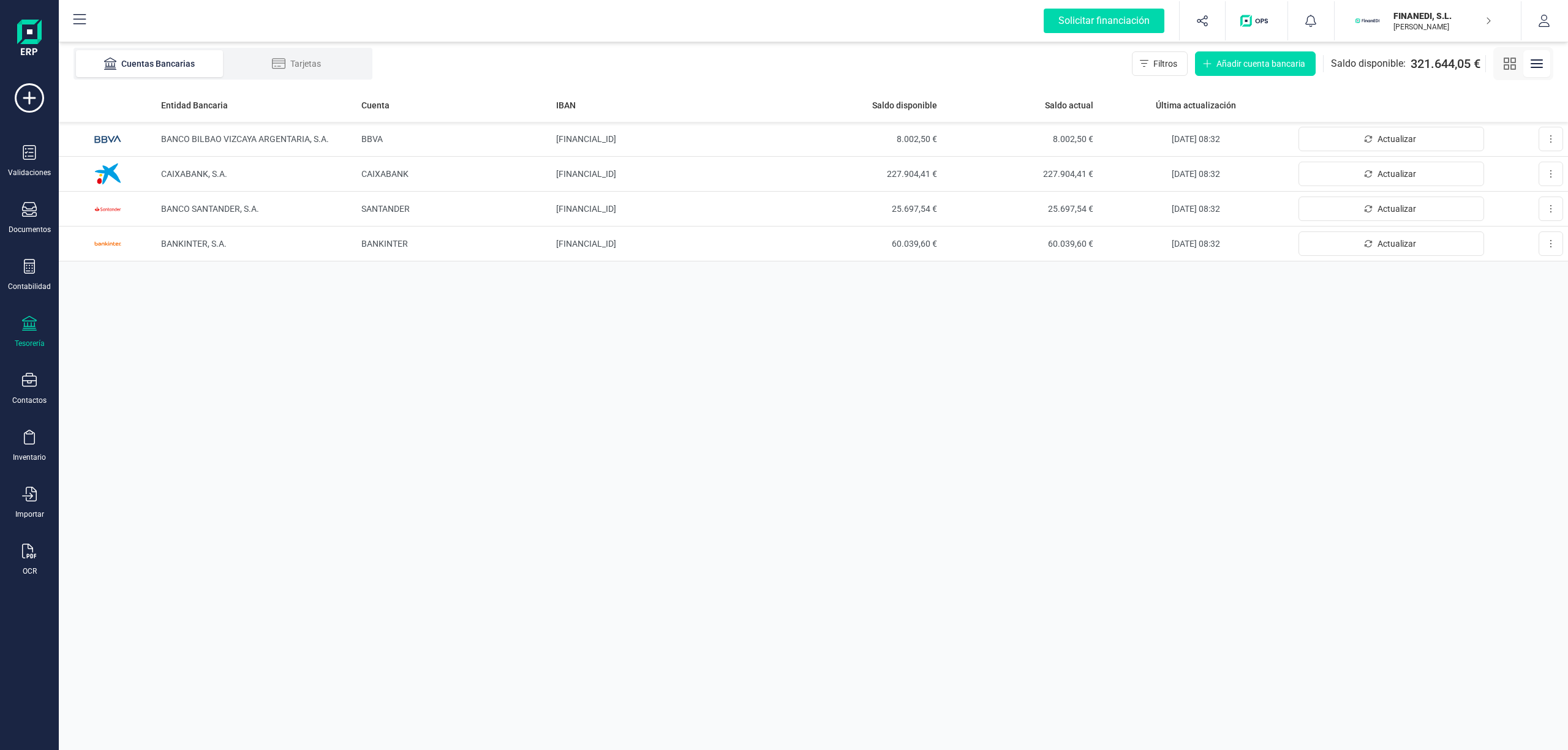
click at [220, 180] on td "CAIXABANK, S.A." at bounding box center [256, 174] width 199 height 35
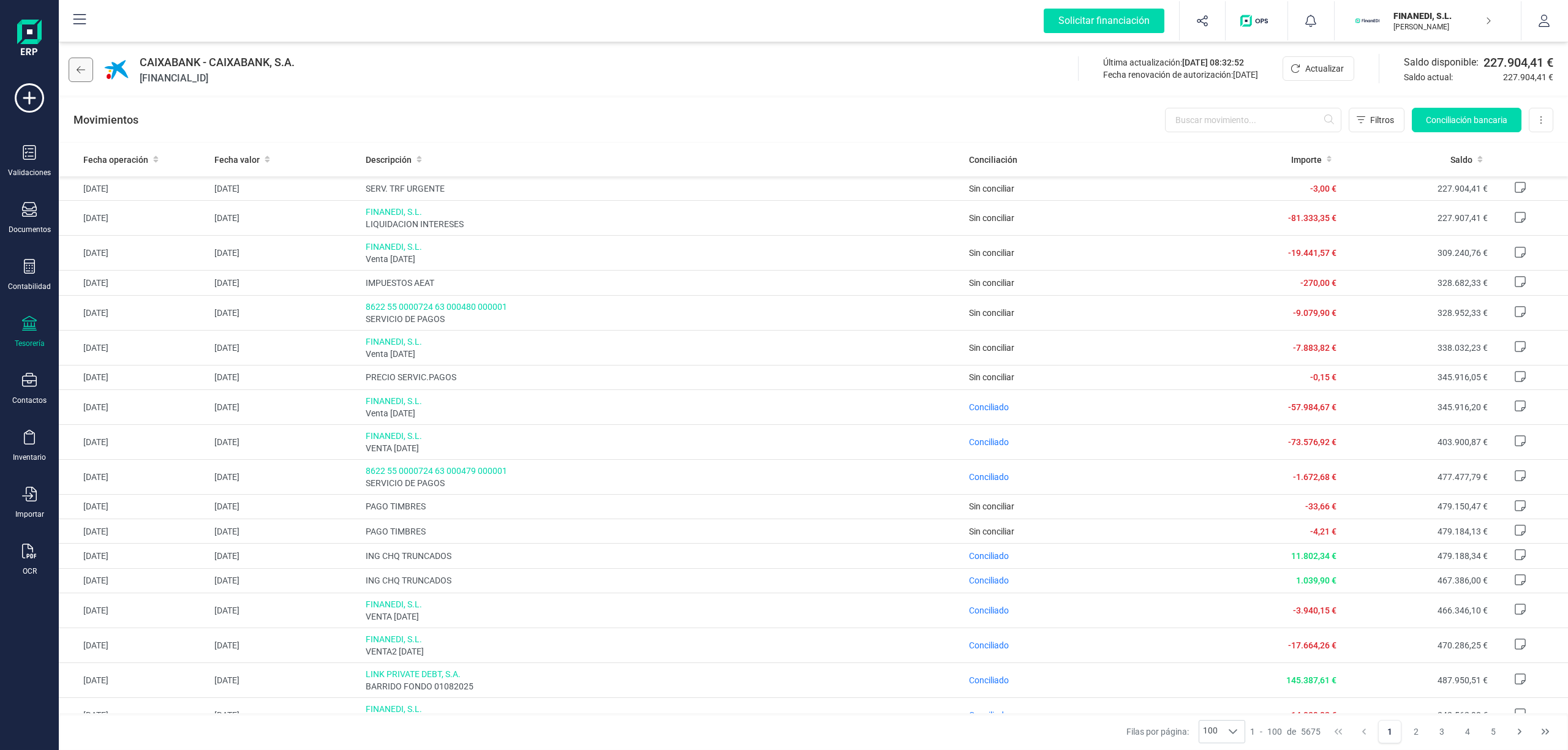
click at [85, 61] on button at bounding box center [80, 70] width 24 height 24
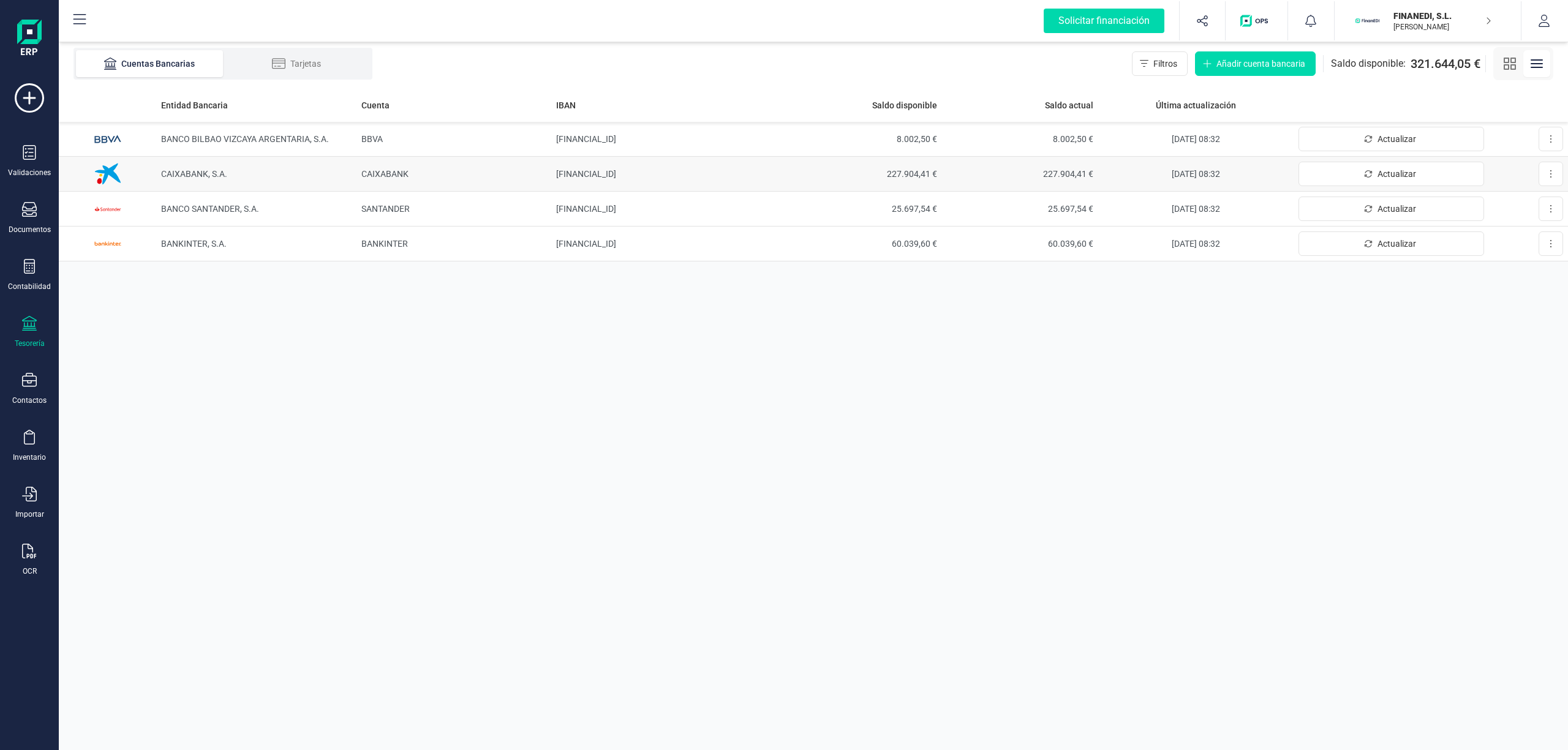
click at [418, 183] on td "CAIXABANK" at bounding box center [454, 174] width 195 height 35
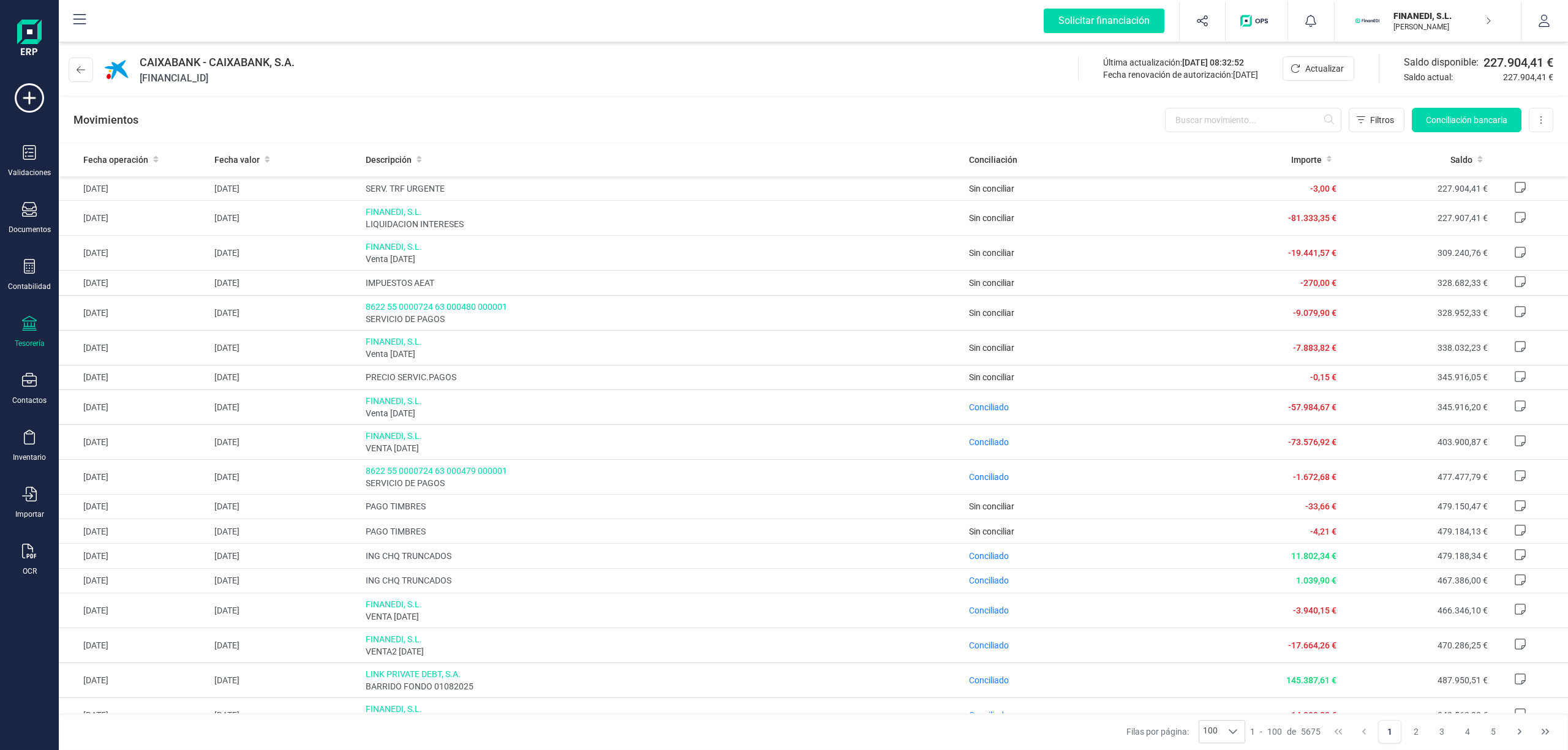
click at [446, 95] on div "CAIXABANK - CAIXABANK, S.A. [FINANCIAL_ID] Última actualización: [DATE] 08:32:5…" at bounding box center [813, 91] width 1509 height 103
